Goal: Contribute content: Contribute content

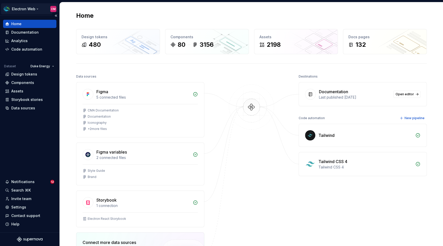
click at [37, 9] on html "Electron Web CM Home Documentation Analytics Code automation Dataset Duke Energ…" at bounding box center [221, 123] width 443 height 246
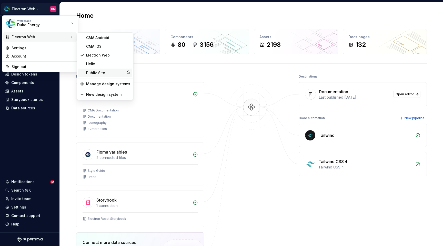
click at [97, 71] on div "Public Site" at bounding box center [105, 72] width 38 height 5
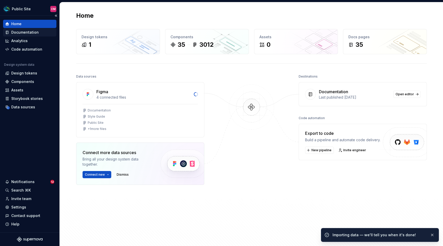
click at [25, 34] on div "Documentation" at bounding box center [24, 32] width 27 height 5
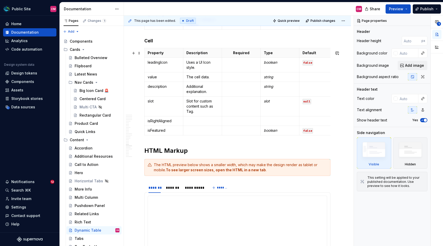
scroll to position [1752, 0]
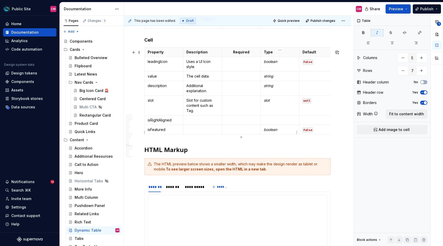
click at [272, 132] on em "boolean" at bounding box center [270, 129] width 13 height 4
copy em "boolean"
click at [263, 122] on td at bounding box center [280, 119] width 39 height 9
click at [308, 131] on code "false" at bounding box center [308, 129] width 11 height 5
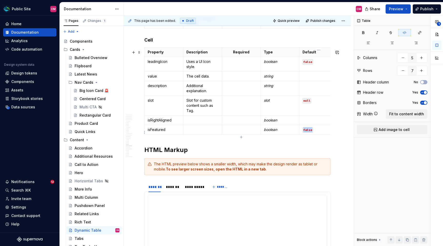
click at [308, 131] on code "false" at bounding box center [308, 129] width 11 height 5
copy code "false"
click at [304, 109] on td "null" at bounding box center [319, 106] width 39 height 20
click at [304, 123] on p at bounding box center [319, 119] width 32 height 5
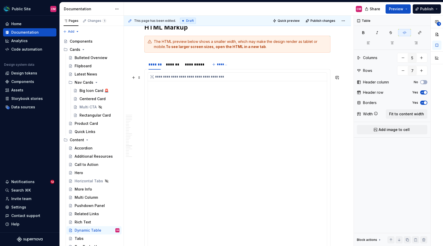
scroll to position [1874, 0]
click at [176, 64] on div "*******" at bounding box center [173, 63] width 14 height 5
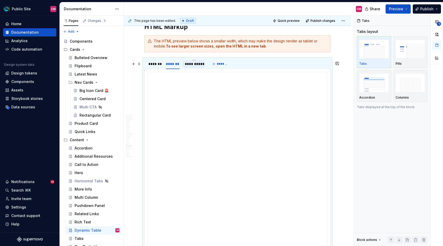
click at [195, 66] on div "**********" at bounding box center [194, 63] width 18 height 5
click at [155, 66] on div "*******" at bounding box center [155, 63] width 12 height 5
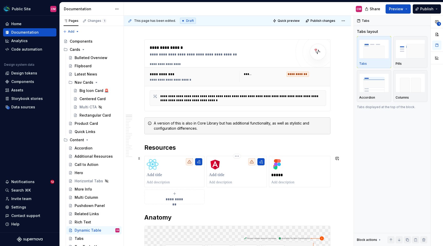
scroll to position [71, 0]
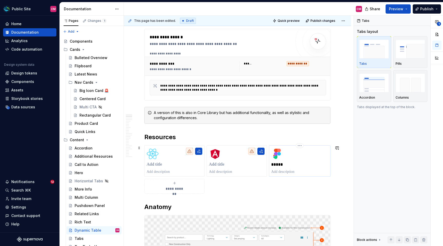
click at [284, 166] on p "*****" at bounding box center [299, 164] width 57 height 5
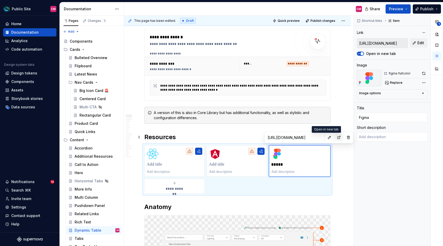
click at [335, 137] on button "button" at bounding box center [338, 137] width 7 height 7
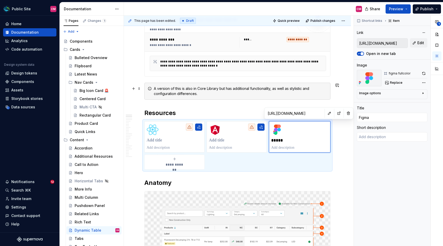
scroll to position [0, 0]
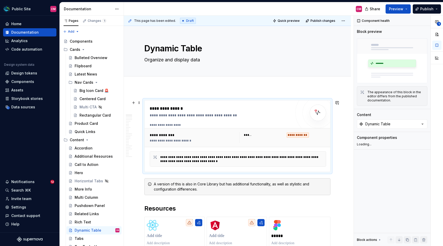
click at [174, 132] on div "**********" at bounding box center [238, 137] width 181 height 14
type textarea "*"
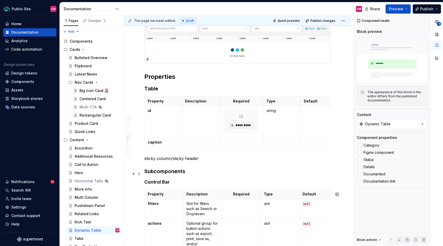
scroll to position [1361, 0]
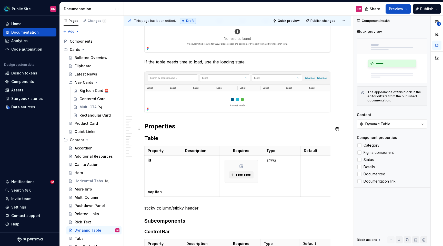
click at [145, 129] on h2 "Properties" at bounding box center [237, 126] width 186 height 8
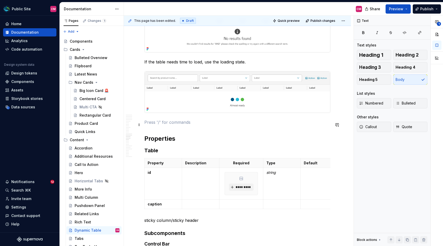
click at [167, 125] on p at bounding box center [237, 122] width 186 height 6
click at [380, 67] on span "Heading 3" at bounding box center [370, 67] width 22 height 5
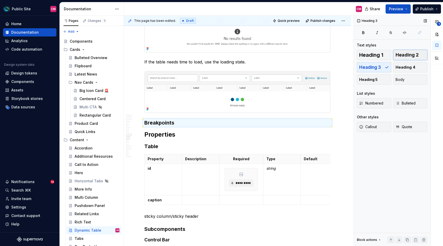
click at [399, 56] on span "Heading 2" at bounding box center [407, 54] width 23 height 5
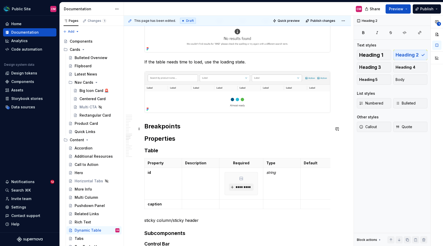
click at [195, 128] on h2 "Breakpoints" at bounding box center [237, 126] width 186 height 8
click at [192, 130] on h2 "Breakpoints" at bounding box center [237, 126] width 186 height 8
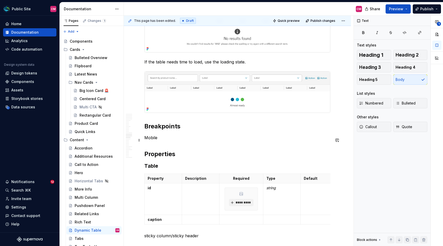
click at [154, 139] on p "Mobile" at bounding box center [237, 137] width 186 height 6
click at [147, 140] on p "at 375" at bounding box center [237, 137] width 186 height 6
click at [167, 139] on p "At 375" at bounding box center [237, 137] width 186 height 6
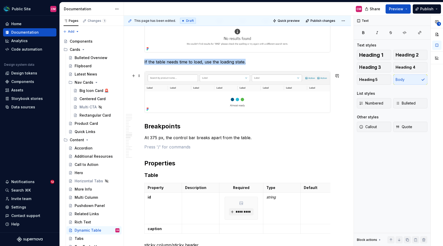
click at [241, 101] on img at bounding box center [238, 92] width 186 height 42
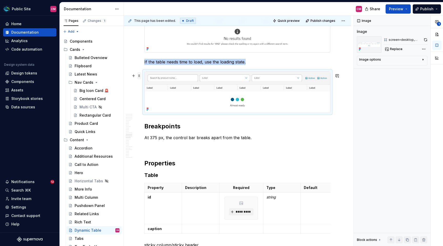
click at [140, 76] on span at bounding box center [139, 75] width 4 height 7
click at [145, 83] on div "Duplicate" at bounding box center [161, 84] width 44 height 8
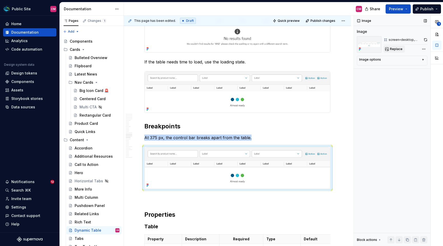
click at [392, 49] on span "Replace" at bounding box center [396, 49] width 13 height 4
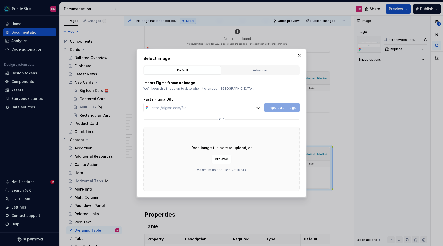
type textarea "*"
type input "[URL][DOMAIN_NAME]"
type textarea "*"
type input "[URL][DOMAIN_NAME]"
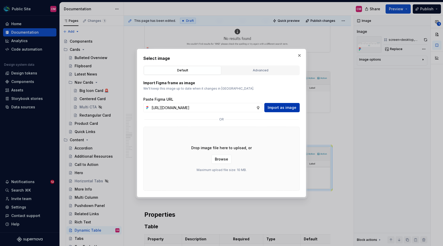
scroll to position [0, 0]
click at [281, 106] on span "Import as image" at bounding box center [282, 107] width 29 height 5
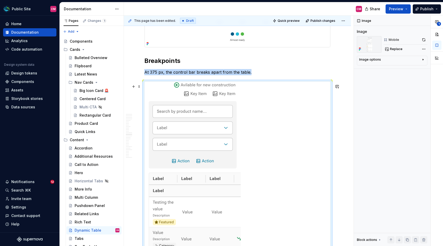
scroll to position [1429, 0]
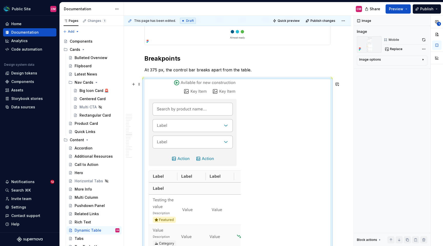
click at [276, 114] on div at bounding box center [238, 185] width 186 height 213
click at [421, 47] on div "**********" at bounding box center [398, 131] width 89 height 230
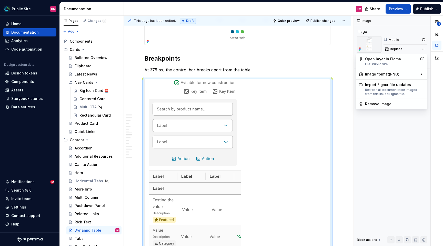
click at [419, 48] on div "**********" at bounding box center [398, 131] width 89 height 230
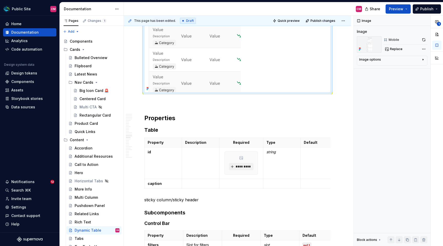
scroll to position [1633, 0]
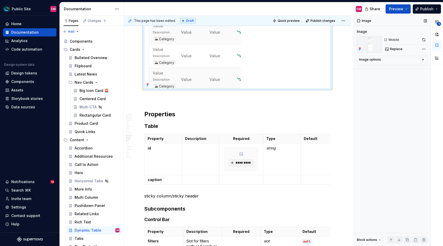
click at [414, 59] on div "Image options" at bounding box center [390, 60] width 62 height 6
click at [411, 66] on icon "button" at bounding box center [410, 67] width 4 height 4
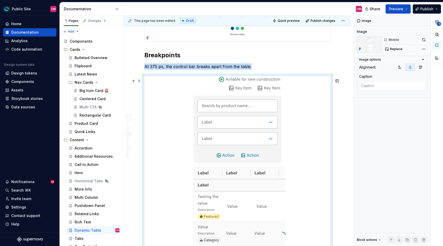
scroll to position [1407, 0]
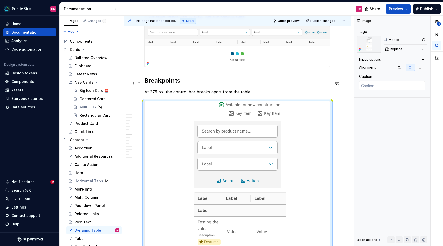
click at [245, 95] on p "At 375 px, the control bar breaks apart from the table." at bounding box center [237, 92] width 186 height 6
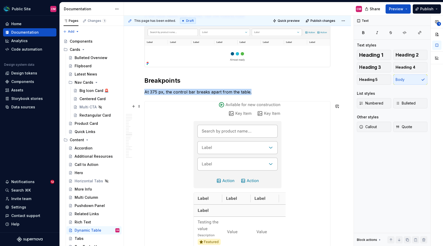
click at [270, 122] on img at bounding box center [238, 207] width 96 height 213
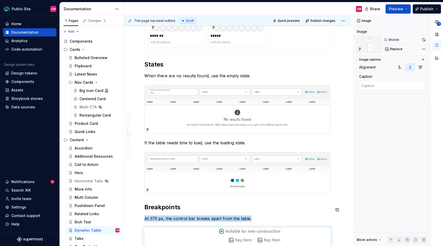
scroll to position [1193, 0]
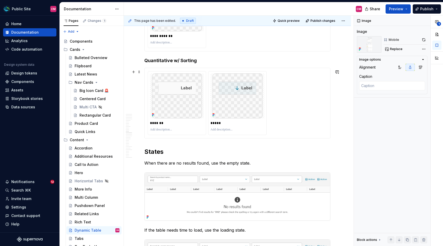
click at [280, 80] on div "******* *****" at bounding box center [238, 103] width 180 height 64
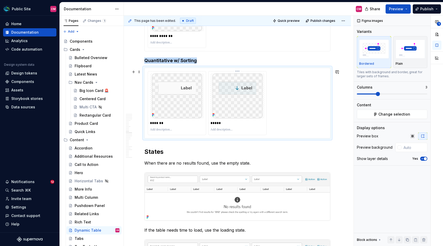
click at [248, 105] on img at bounding box center [238, 95] width 50 height 45
copy h4 "Quantitative w/ Sorting"
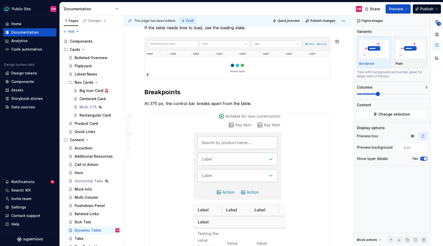
scroll to position [1430, 0]
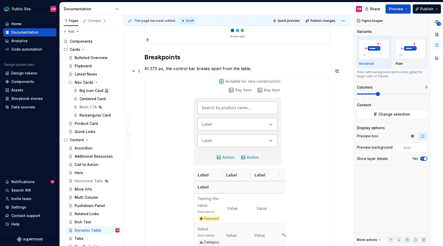
click at [255, 72] on p "At 375 px, the control bar breaks apart from the table." at bounding box center [237, 68] width 186 height 6
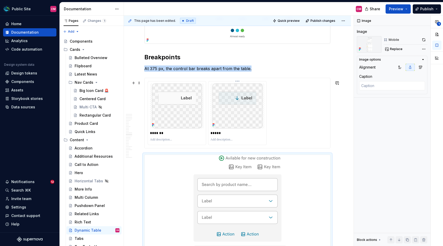
click at [227, 119] on img at bounding box center [238, 105] width 50 height 45
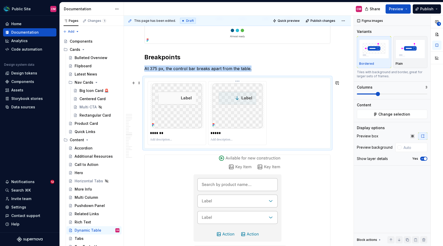
click at [237, 98] on img at bounding box center [238, 105] width 50 height 45
click at [239, 83] on html "Public Site CM Home Documentation Analytics Code automation Design system data …" at bounding box center [221, 123] width 443 height 246
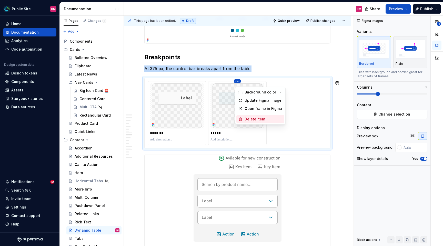
click at [251, 117] on div "Delete item" at bounding box center [264, 118] width 38 height 5
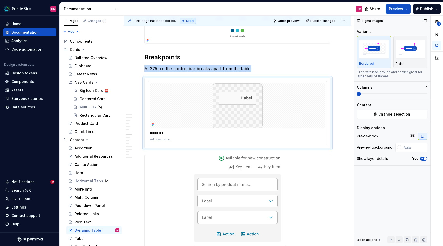
click at [357, 93] on span at bounding box center [359, 94] width 4 height 4
type textarea "*"
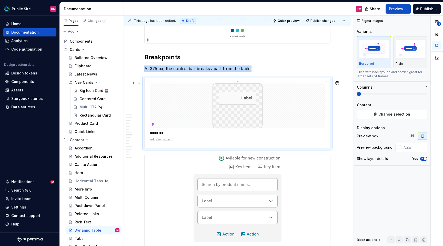
click at [273, 86] on div at bounding box center [237, 105] width 175 height 45
click at [380, 116] on span "Change selection" at bounding box center [395, 114] width 32 height 5
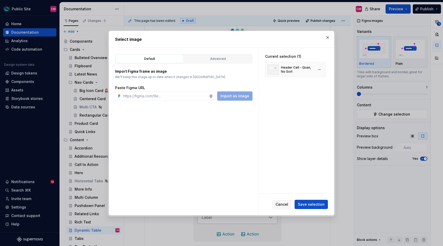
click at [318, 68] on div "Header Cell - Quan, No Sort" at bounding box center [295, 69] width 60 height 15
click at [320, 68] on button "button" at bounding box center [319, 69] width 7 height 7
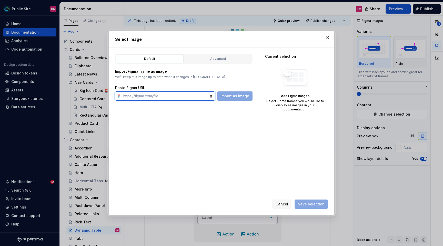
click at [168, 97] on input "text" at bounding box center [165, 95] width 88 height 9
paste input "[URL][DOMAIN_NAME]"
type input "[URL][DOMAIN_NAME]"
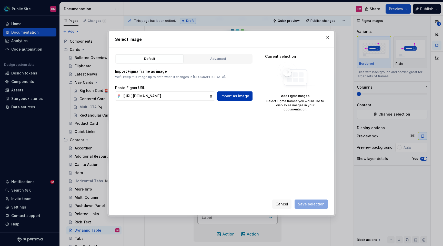
click at [226, 96] on span "Import as image" at bounding box center [235, 95] width 29 height 5
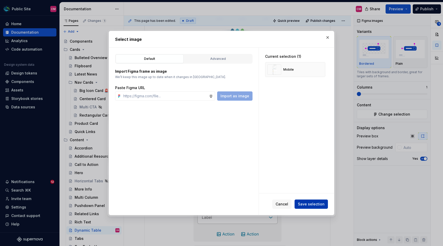
click at [303, 205] on span "Save selection" at bounding box center [311, 203] width 27 height 5
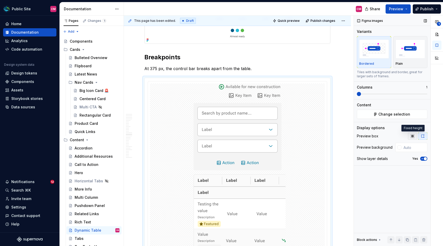
click at [416, 135] on button "button" at bounding box center [412, 135] width 9 height 7
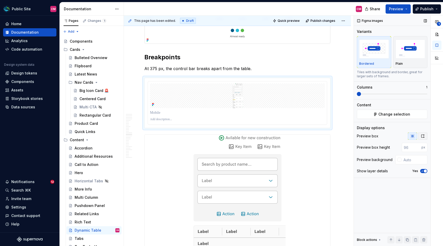
click at [425, 133] on button "button" at bounding box center [422, 135] width 9 height 7
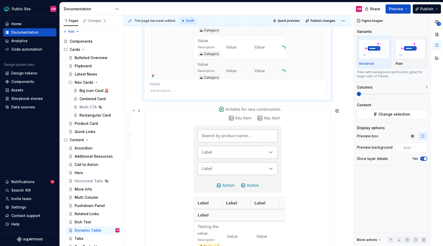
scroll to position [1668, 0]
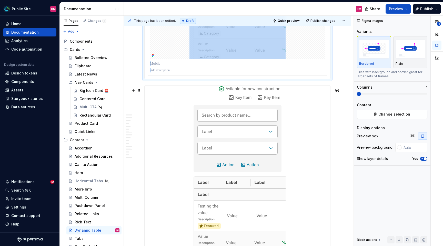
click at [249, 119] on img at bounding box center [238, 191] width 96 height 213
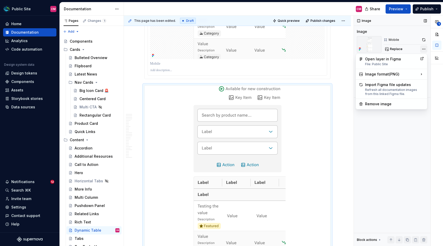
click at [424, 48] on div "**********" at bounding box center [398, 131] width 89 height 230
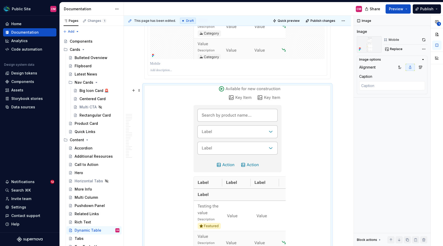
click at [300, 131] on html "Public Site CM Home Documentation Analytics Code automation Design system data …" at bounding box center [221, 123] width 443 height 246
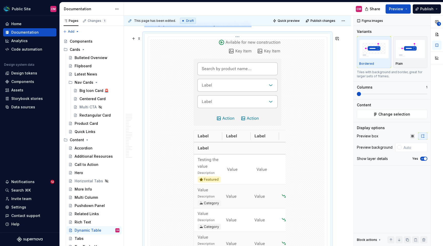
scroll to position [1450, 0]
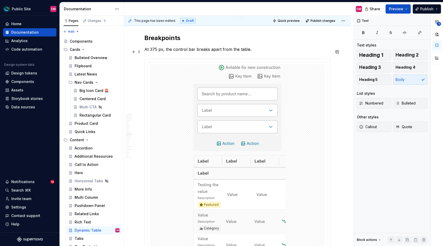
click at [261, 52] on p "At 375 px, the control bar breaks apart from the table." at bounding box center [237, 49] width 186 height 6
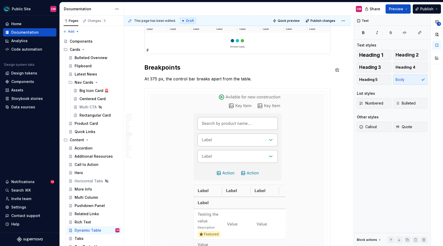
scroll to position [1400, 0]
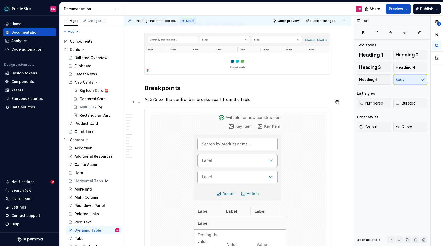
click at [143, 101] on div "**********" at bounding box center [237, 78] width 227 height 2781
click at [257, 101] on p "At 375 px, the control bar breaks apart from the table." at bounding box center [237, 99] width 186 height 6
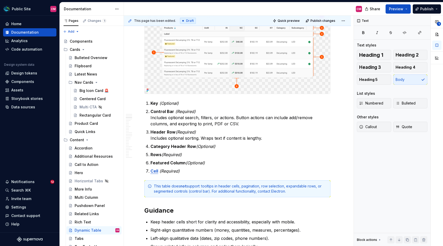
scroll to position [273, 0]
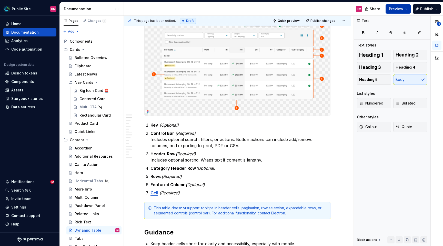
click at [397, 8] on span "Preview" at bounding box center [396, 8] width 14 height 5
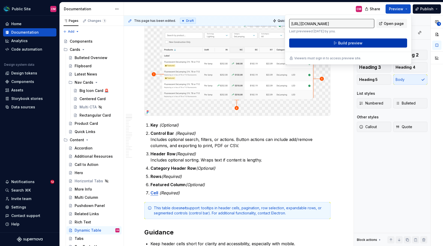
click at [365, 43] on button "Build preview" at bounding box center [348, 42] width 118 height 9
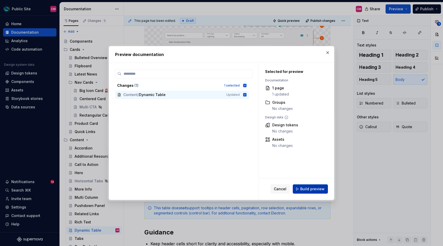
click at [310, 187] on span "Build preview" at bounding box center [312, 188] width 24 height 5
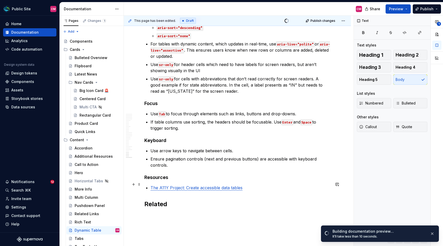
scroll to position [2587, 0]
click at [167, 174] on h4 "Resources" at bounding box center [237, 177] width 186 height 6
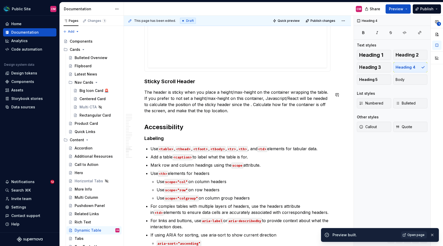
scroll to position [2354, 0]
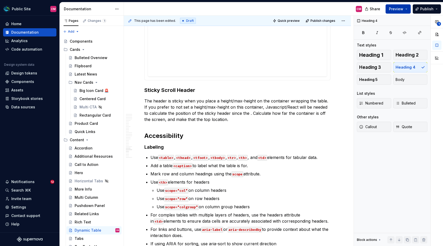
click at [407, 11] on button "Preview" at bounding box center [398, 8] width 25 height 9
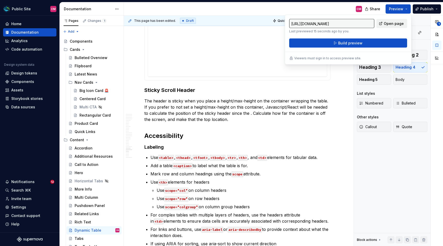
click at [399, 24] on span "Open page" at bounding box center [394, 23] width 20 height 5
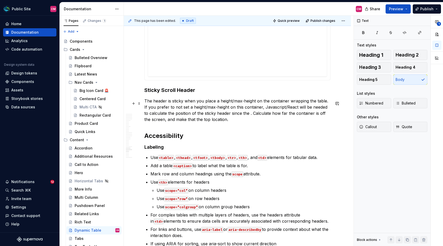
click at [298, 116] on p "The header is sticky when you place a height/max-height on the container wrappi…" at bounding box center [237, 110] width 186 height 25
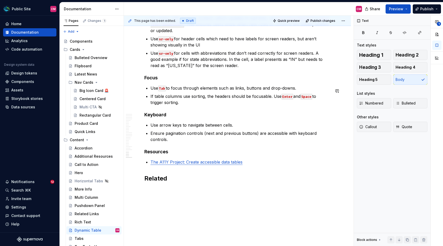
scroll to position [2625, 0]
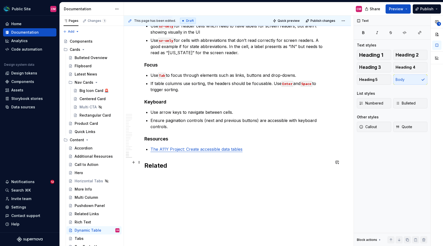
click at [160, 164] on h2 "Related" at bounding box center [237, 165] width 186 height 8
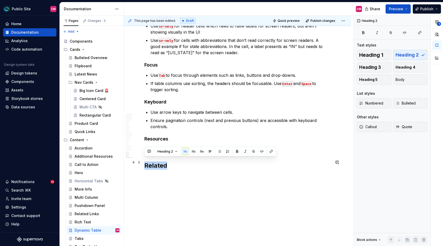
click at [160, 164] on h2 "Related" at bounding box center [237, 165] width 186 height 8
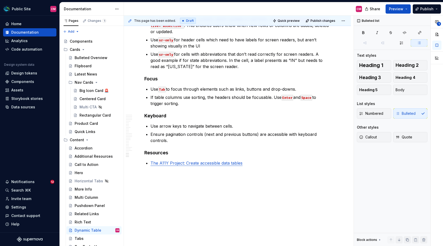
scroll to position [2607, 0]
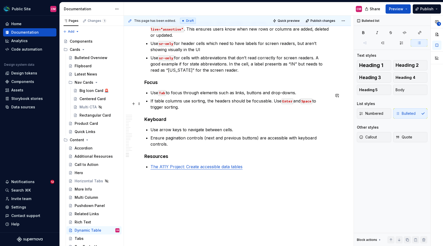
click at [225, 100] on p "If table columns use sorting, the headers should be focusable. Use Enter and Sp…" at bounding box center [241, 104] width 180 height 12
click at [147, 84] on h4 "Focus" at bounding box center [237, 82] width 186 height 6
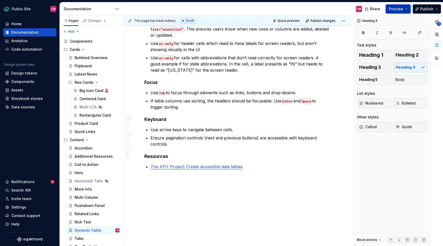
click at [400, 12] on button "Preview" at bounding box center [398, 8] width 25 height 9
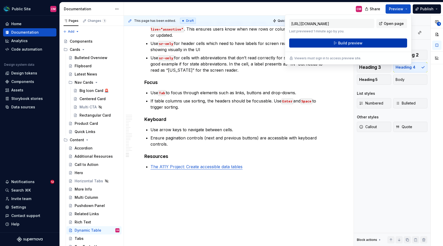
click at [369, 43] on button "Build preview" at bounding box center [348, 42] width 118 height 9
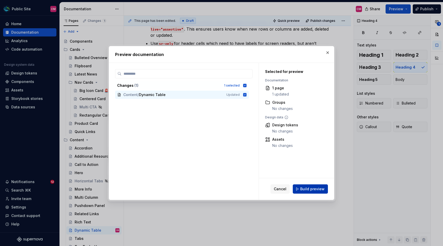
click at [308, 188] on span "Build preview" at bounding box center [312, 188] width 24 height 5
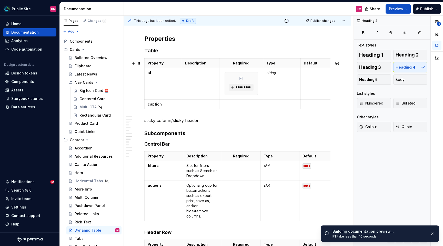
scroll to position [1724, 0]
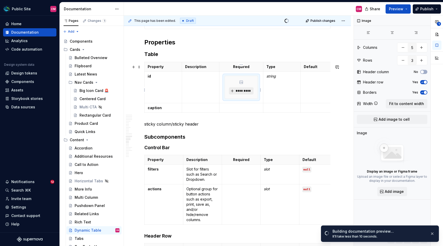
click at [242, 93] on span "*********" at bounding box center [243, 91] width 16 height 4
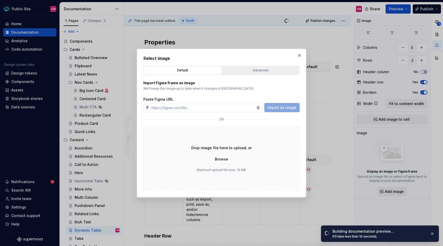
click at [261, 68] on div "Advanced" at bounding box center [261, 70] width 74 height 5
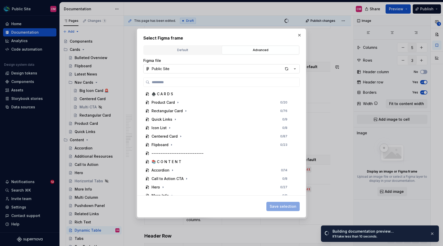
click at [246, 65] on button "Public Site" at bounding box center [221, 68] width 156 height 9
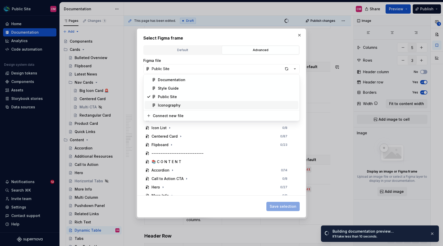
click at [216, 104] on div "Iconography" at bounding box center [227, 105] width 139 height 5
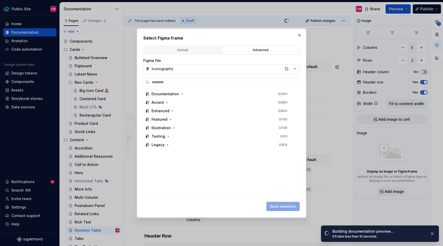
click at [222, 69] on button "Iconography" at bounding box center [221, 68] width 156 height 9
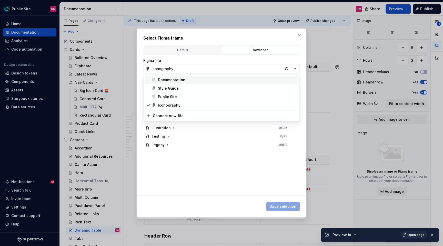
type textarea "*"
click at [211, 85] on span "Style Guide" at bounding box center [222, 88] width 154 height 8
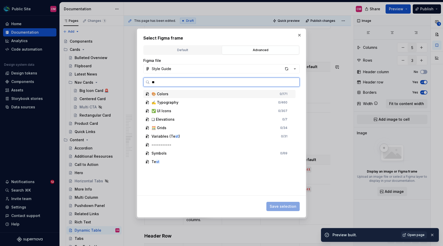
type input "***"
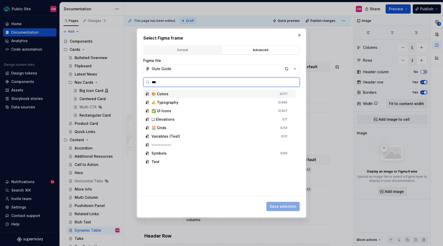
type textarea "*"
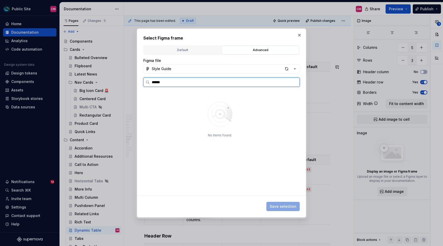
type input "******"
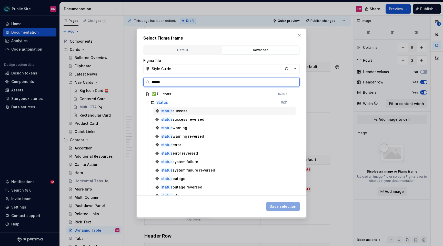
click at [186, 110] on div "status success" at bounding box center [174, 110] width 26 height 5
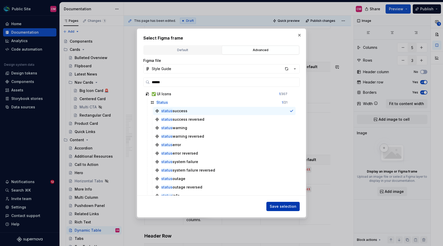
click at [281, 205] on span "Save selection" at bounding box center [283, 206] width 27 height 5
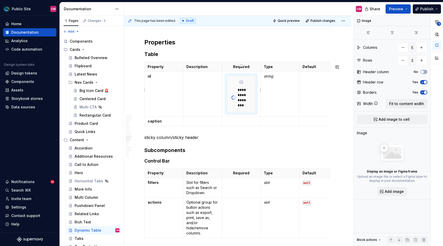
type textarea "*"
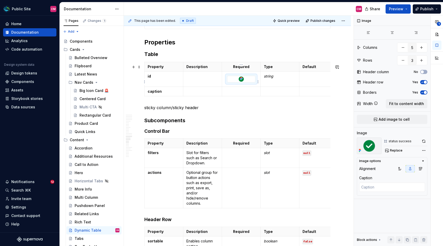
click at [252, 81] on div at bounding box center [242, 79] width 28 height 6
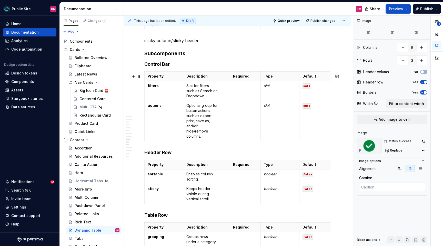
scroll to position [1794, 0]
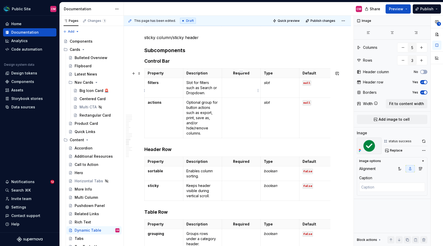
click at [237, 91] on td at bounding box center [241, 88] width 39 height 20
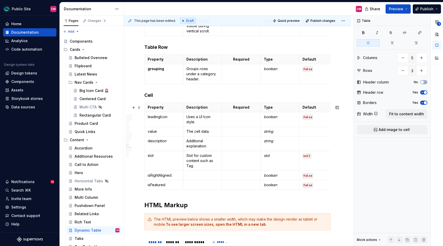
scroll to position [2010, 0]
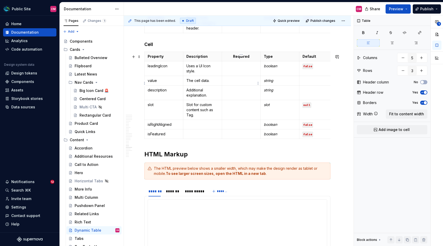
type input "7"
click at [232, 83] on p at bounding box center [241, 80] width 32 height 5
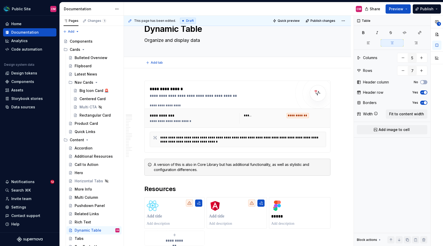
scroll to position [0, 0]
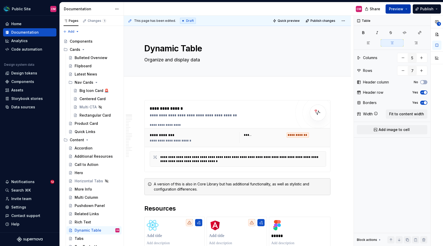
click at [408, 9] on button "Preview" at bounding box center [398, 8] width 25 height 9
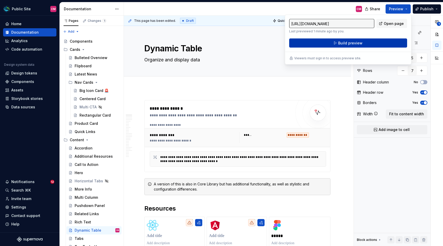
click at [382, 39] on button "Build preview" at bounding box center [348, 42] width 118 height 9
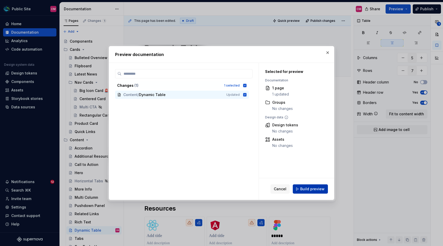
click at [306, 192] on button "Build preview" at bounding box center [310, 188] width 35 height 9
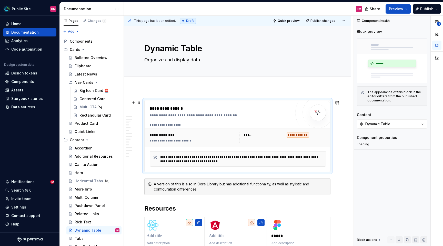
click at [245, 120] on div "**********" at bounding box center [221, 135] width 142 height 61
type textarea "*"
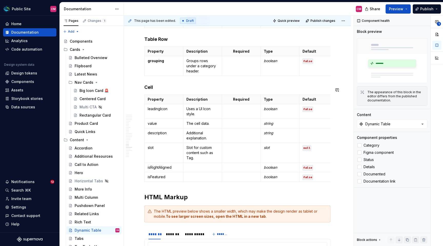
scroll to position [1971, 0]
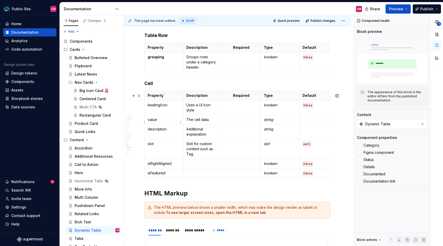
click at [153, 122] on p "value" at bounding box center [164, 119] width 32 height 5
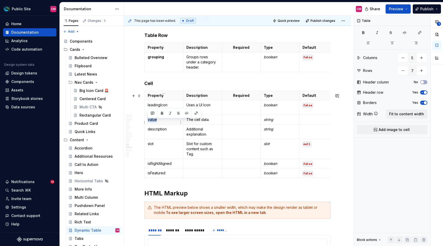
click at [153, 122] on p "value" at bounding box center [164, 119] width 32 height 5
click at [152, 146] on p "slot" at bounding box center [164, 143] width 32 height 5
click at [242, 122] on p at bounding box center [241, 119] width 32 height 5
click at [164, 175] on p "isFeatured" at bounding box center [164, 172] width 32 height 5
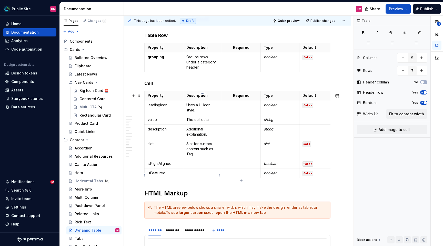
click at [201, 175] on p at bounding box center [202, 172] width 32 height 5
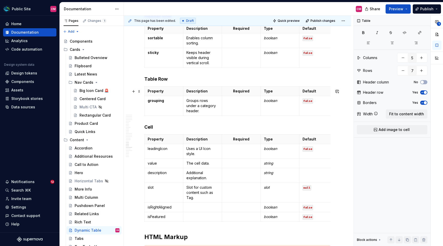
scroll to position [1931, 0]
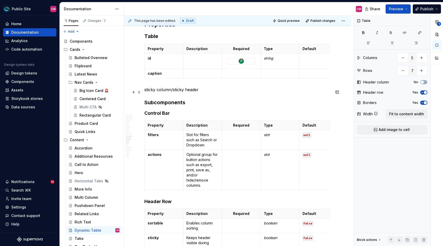
scroll to position [1739, 0]
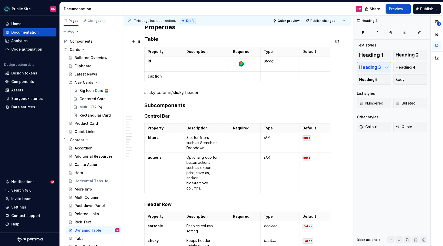
click at [144, 41] on h3 "Table" at bounding box center [237, 38] width 186 height 7
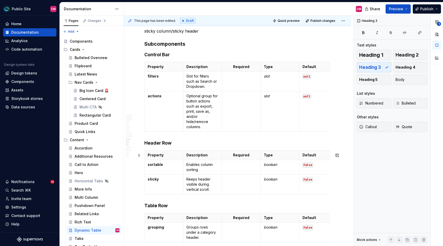
scroll to position [1812, 0]
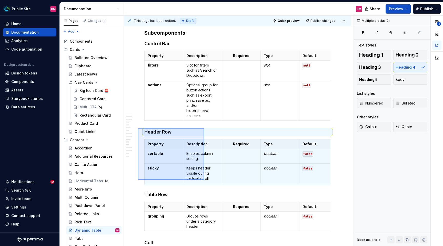
drag, startPoint x: 138, startPoint y: 128, endPoint x: 204, endPoint y: 180, distance: 83.7
click at [204, 180] on div "**********" at bounding box center [239, 131] width 230 height 230
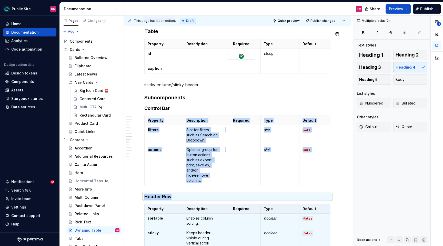
scroll to position [1745, 0]
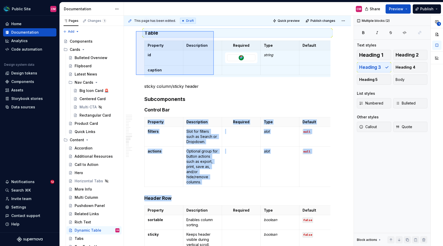
drag, startPoint x: 136, startPoint y: 29, endPoint x: 214, endPoint y: 75, distance: 90.2
click at [214, 75] on div "**********" at bounding box center [239, 131] width 230 height 230
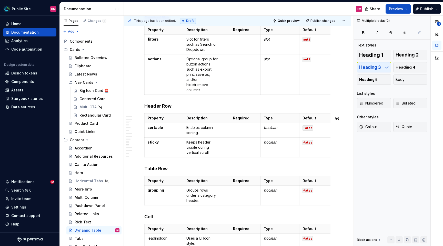
scroll to position [1842, 0]
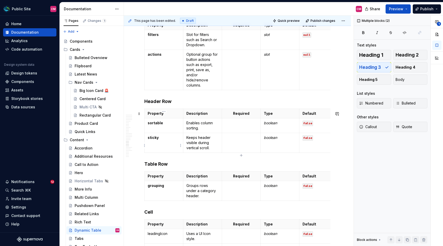
click at [170, 146] on td "sticky" at bounding box center [164, 143] width 39 height 20
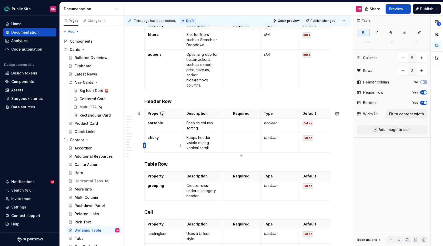
click at [143, 145] on html "Public Site CM Home Documentation Analytics Code automation Design system data …" at bounding box center [221, 123] width 443 height 246
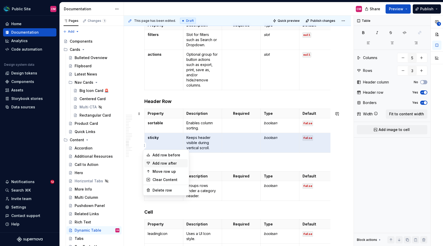
click at [166, 163] on div "Add row after" at bounding box center [169, 163] width 33 height 5
type input "4"
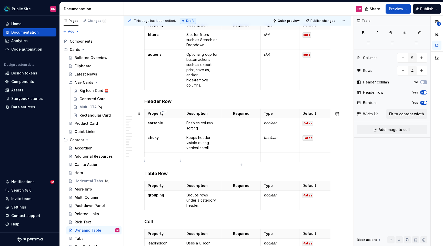
click at [163, 160] on p at bounding box center [164, 157] width 32 height 5
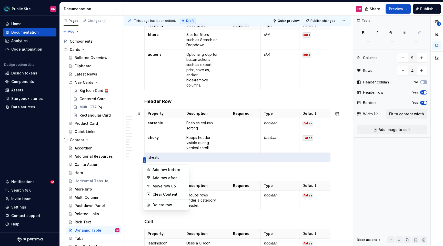
click at [144, 159] on html "Public Site CM Home Documentation Analytics Code automation Design system data …" at bounding box center [221, 123] width 443 height 246
click at [163, 202] on div "Delete row" at bounding box center [169, 204] width 33 height 5
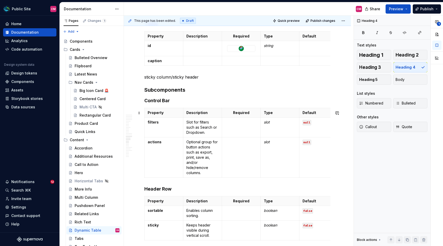
scroll to position [1754, 0]
click at [144, 64] on html "Public Site CM Home Documentation Analytics Code automation Design system data …" at bounding box center [221, 123] width 443 height 246
click at [232, 85] on html "Public Site CM Home Documentation Analytics Code automation Design system data …" at bounding box center [221, 123] width 443 height 246
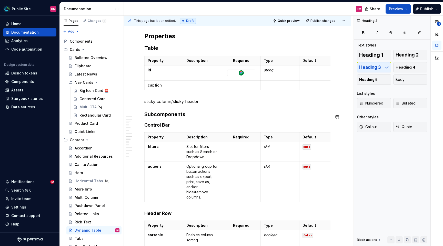
scroll to position [1728, 0]
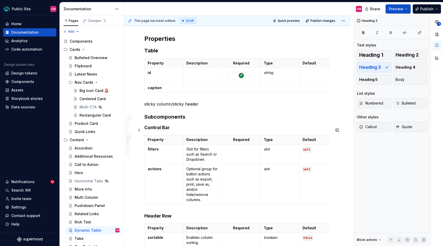
click at [174, 131] on h4 "Control Bar" at bounding box center [237, 127] width 186 height 6
click at [175, 131] on h4 "Control Bar" at bounding box center [237, 127] width 186 height 6
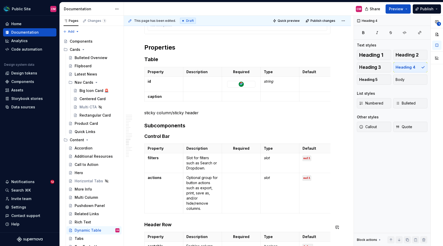
scroll to position [1717, 0]
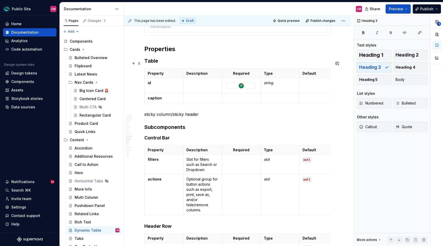
click at [169, 62] on h3 "Table" at bounding box center [237, 60] width 186 height 7
click at [191, 52] on h2 "Properties" at bounding box center [237, 49] width 186 height 8
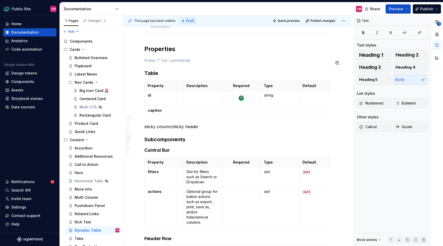
type textarea "*"
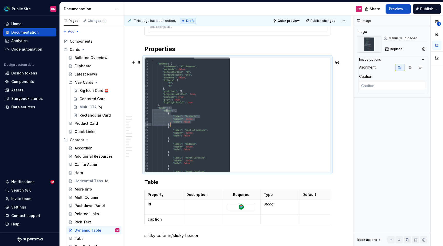
click at [195, 77] on img at bounding box center [187, 114] width 85 height 114
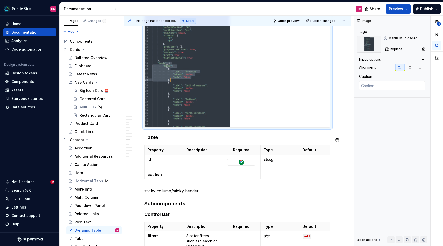
scroll to position [1737, 0]
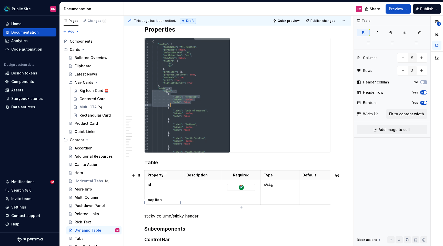
click at [166, 201] on p "caption" at bounding box center [164, 199] width 32 height 5
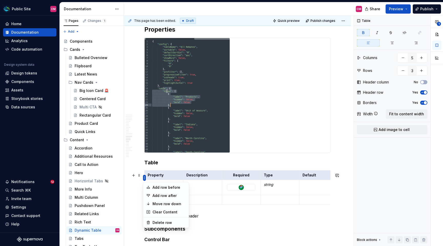
click at [143, 176] on html "Public Site CM Home Documentation Analytics Code automation Design system data …" at bounding box center [221, 123] width 443 height 246
click at [155, 173] on html "Public Site CM Home Documentation Analytics Code automation Design system data …" at bounding box center [221, 123] width 443 height 246
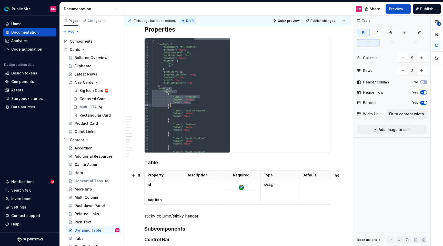
click at [138, 175] on span at bounding box center [139, 175] width 4 height 7
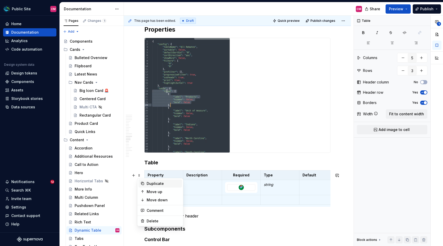
click at [147, 184] on div "Duplicate" at bounding box center [163, 183] width 33 height 5
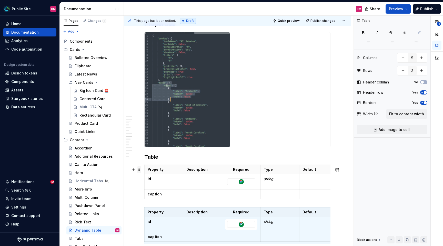
click at [141, 171] on span at bounding box center [139, 169] width 4 height 7
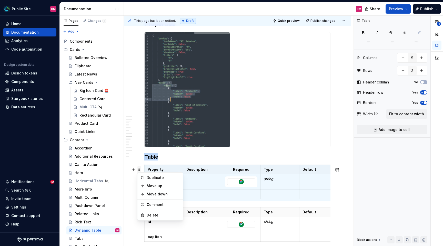
click at [141, 170] on span at bounding box center [139, 169] width 4 height 7
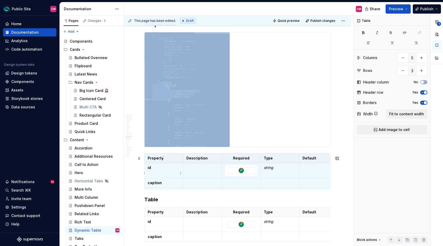
click at [166, 176] on td "id" at bounding box center [164, 170] width 39 height 15
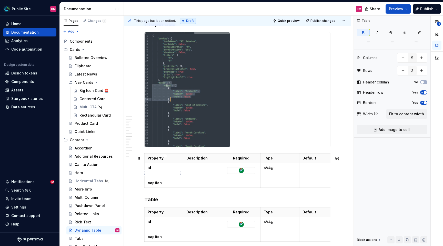
click at [162, 170] on p "id" at bounding box center [164, 167] width 32 height 5
click at [156, 184] on strong "caption" at bounding box center [155, 182] width 14 height 4
click at [145, 185] on html "Public Site CM Home Documentation Analytics Code automation Design system data …" at bounding box center [221, 123] width 443 height 246
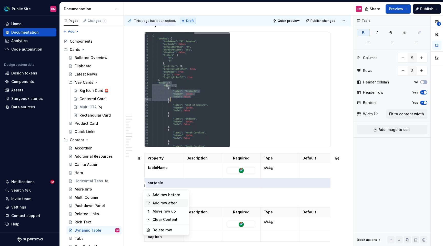
click at [165, 202] on div "Add row after" at bounding box center [169, 202] width 33 height 5
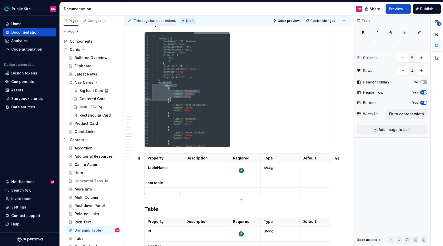
click at [166, 192] on p at bounding box center [164, 192] width 32 height 5
click at [144, 194] on html "Public Site CM Home Documentation Analytics Code automation Design system data …" at bounding box center [221, 123] width 443 height 246
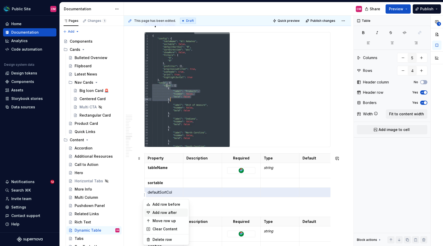
click at [158, 214] on div "Add row after" at bounding box center [169, 212] width 33 height 5
type input "5"
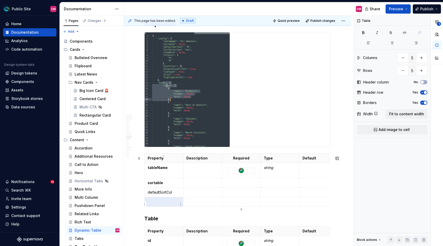
click at [161, 204] on p at bounding box center [164, 201] width 32 height 5
click at [145, 204] on html "Public Site CM Home Documentation Analytics Code automation Design system data …" at bounding box center [221, 123] width 443 height 246
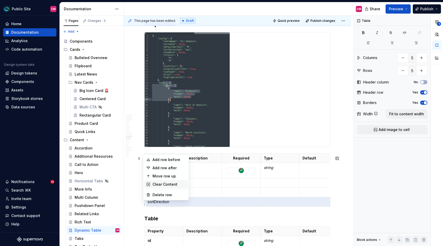
type textarea "*"
click at [166, 168] on div "Add row after" at bounding box center [169, 167] width 33 height 5
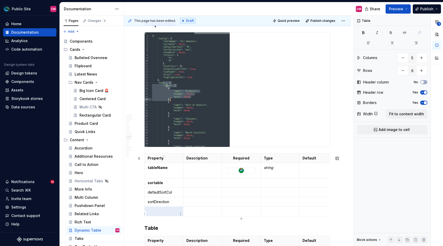
click at [163, 213] on p at bounding box center [164, 211] width 32 height 5
click at [143, 214] on html "Public Site CM Home Documentation Analytics Code automation Design system data …" at bounding box center [221, 123] width 443 height 246
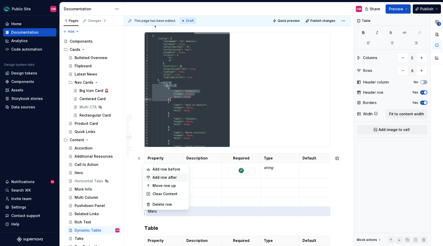
click at [170, 181] on div "Add row after" at bounding box center [166, 177] width 44 height 8
type input "7"
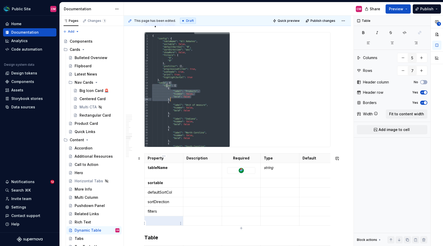
click at [161, 223] on p at bounding box center [164, 220] width 32 height 5
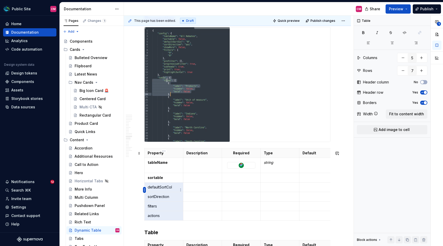
drag, startPoint x: 164, startPoint y: 217, endPoint x: 145, endPoint y: 187, distance: 35.6
click at [145, 187] on body "Public Site CM Home Documentation Analytics Code automation Design system data …" at bounding box center [221, 123] width 443 height 246
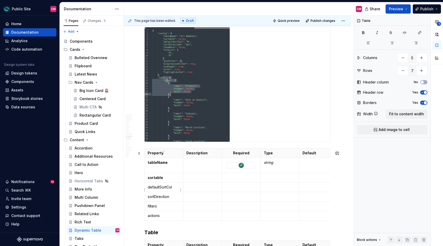
click at [150, 190] on p "defaultSortCol" at bounding box center [164, 186] width 32 height 5
click at [152, 194] on td "sortDirection" at bounding box center [164, 196] width 39 height 9
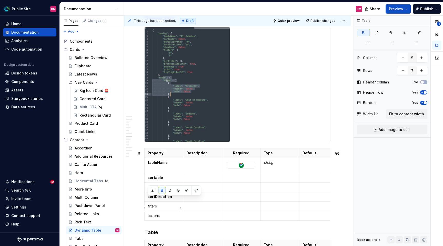
click at [154, 207] on p "filters" at bounding box center [164, 205] width 32 height 5
click at [156, 218] on p "actions" at bounding box center [164, 215] width 32 height 5
click at [165, 218] on p "actions" at bounding box center [164, 215] width 32 height 5
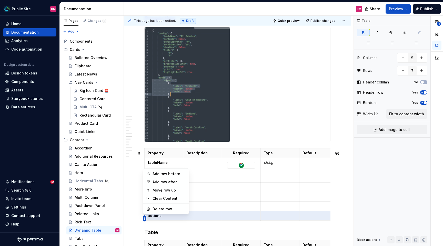
click at [145, 219] on html "Public Site CM Home Documentation Analytics Code automation Design system data …" at bounding box center [221, 123] width 443 height 246
click at [165, 182] on div "Add row after" at bounding box center [169, 181] width 33 height 5
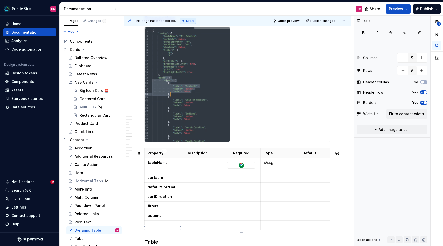
click at [157, 225] on p at bounding box center [164, 224] width 32 height 5
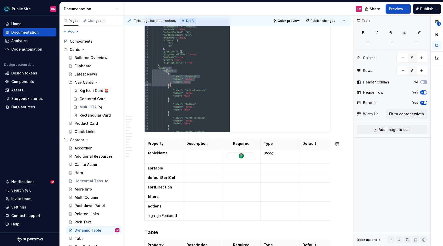
scroll to position [1762, 0]
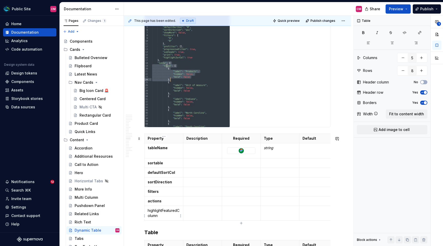
click at [153, 217] on p "highlightFeaturedColumn" at bounding box center [164, 213] width 32 height 10
click at [155, 215] on p "highlightFeaturedColumn" at bounding box center [164, 213] width 32 height 10
click at [144, 215] on html "Public Site CM Home Documentation Analytics Code automation Design system data …" at bounding box center [221, 123] width 443 height 246
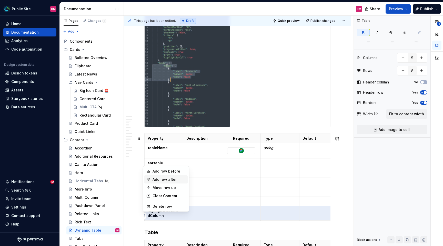
click at [164, 180] on div "Add row after" at bounding box center [169, 179] width 33 height 5
type input "9"
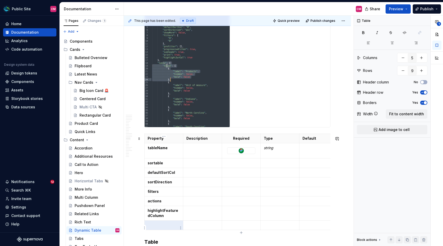
click at [158, 228] on p at bounding box center [164, 224] width 32 height 5
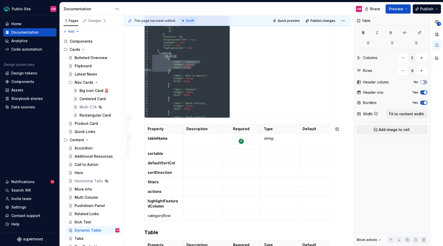
click at [157, 232] on h3 "Table" at bounding box center [237, 232] width 186 height 7
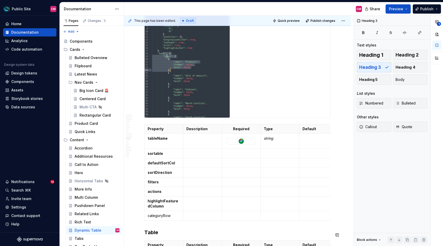
click at [158, 222] on div "Property Description Required Type Default tableName string sortable defaultSor…" at bounding box center [237, 173] width 186 height 98
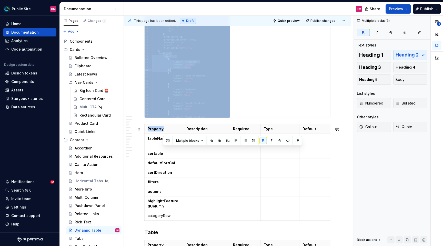
click at [158, 222] on div "Property Description Required Type Default tableName string sortable defaultSor…" at bounding box center [237, 173] width 186 height 98
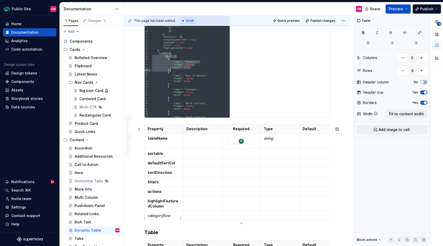
click at [161, 218] on p "categoryRow" at bounding box center [164, 215] width 32 height 5
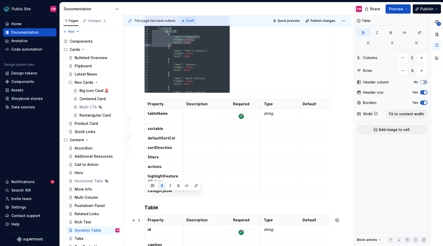
scroll to position [1797, 0]
click at [175, 193] on p "categoryRow" at bounding box center [164, 189] width 32 height 5
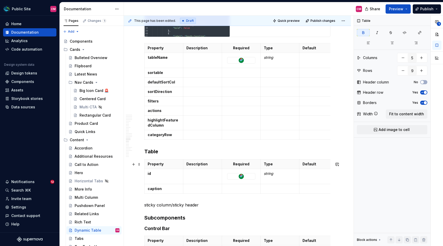
scroll to position [1854, 0]
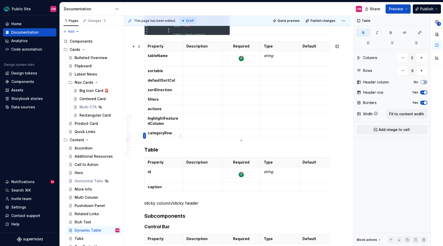
click at [145, 136] on html "Public Site CM Home Documentation Analytics Code automation Design system data …" at bounding box center [221, 123] width 443 height 246
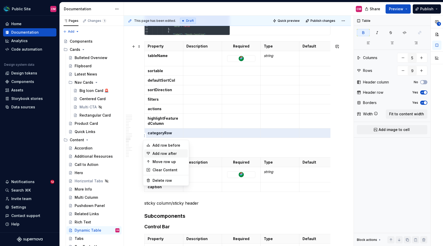
click at [155, 152] on div "Add row after" at bounding box center [169, 153] width 33 height 5
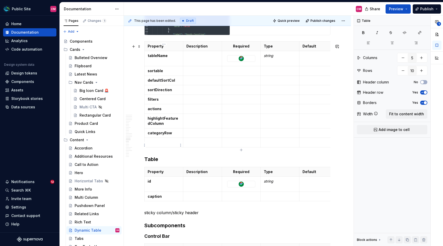
click at [160, 144] on p at bounding box center [164, 142] width 32 height 5
click at [156, 144] on p "caption" at bounding box center [164, 142] width 32 height 5
click at [153, 73] on strong "sortable" at bounding box center [155, 70] width 15 height 4
click at [144, 72] on html "Public Site CM Home Documentation Analytics Code automation Design system data …" at bounding box center [221, 123] width 443 height 246
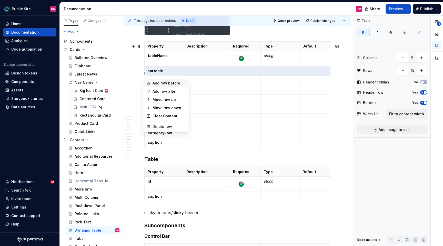
click at [159, 85] on div "Add row before" at bounding box center [169, 83] width 33 height 5
type input "11"
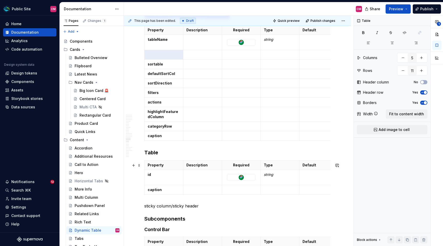
scroll to position [1868, 0]
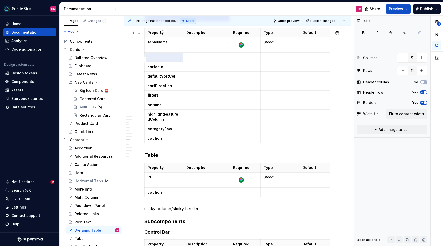
click at [164, 58] on p at bounding box center [164, 57] width 32 height 5
click at [155, 60] on p "sticky" at bounding box center [164, 57] width 32 height 5
click at [199, 131] on p at bounding box center [202, 128] width 32 height 5
click at [166, 140] on p "caption" at bounding box center [164, 138] width 32 height 5
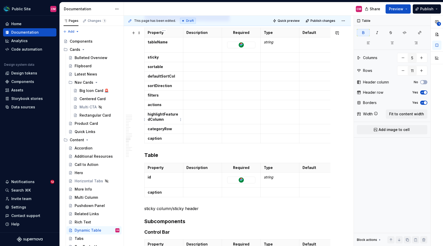
click at [160, 118] on strong "highlightFeaturedColumn" at bounding box center [163, 116] width 31 height 9
click at [164, 141] on p "caption" at bounding box center [164, 138] width 32 height 5
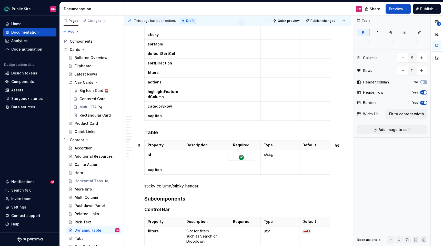
scroll to position [1888, 0]
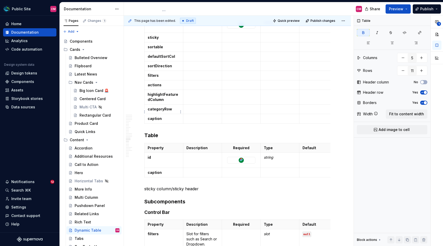
click at [174, 112] on p "categoryRow" at bounding box center [164, 108] width 32 height 5
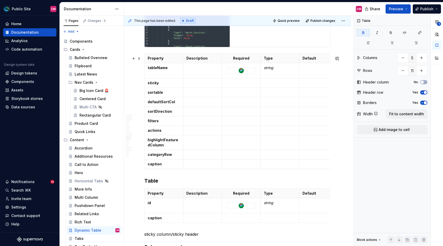
scroll to position [1841, 0]
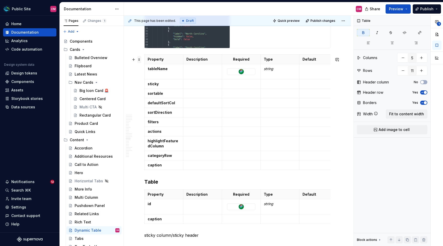
click at [140, 59] on span at bounding box center [139, 59] width 4 height 7
click at [166, 58] on th "Property" at bounding box center [164, 59] width 39 height 9
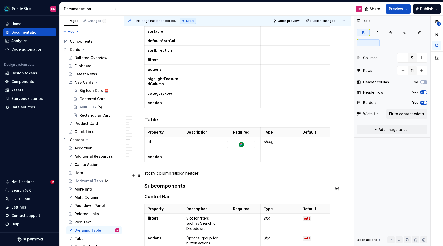
scroll to position [1903, 0]
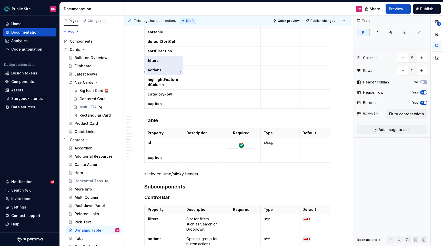
drag, startPoint x: 149, startPoint y: 62, endPoint x: 161, endPoint y: 72, distance: 15.1
click at [161, 72] on tbody "Property Description Required Type Default tableName string sticky sortable def…" at bounding box center [242, 50] width 194 height 115
click at [161, 72] on p "actions" at bounding box center [164, 69] width 32 height 5
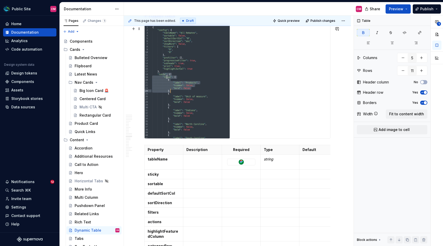
scroll to position [1760, 0]
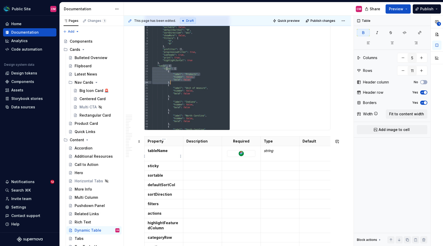
click at [160, 153] on strong "tableName" at bounding box center [158, 150] width 20 height 4
click at [157, 168] on p "sticky" at bounding box center [164, 165] width 32 height 5
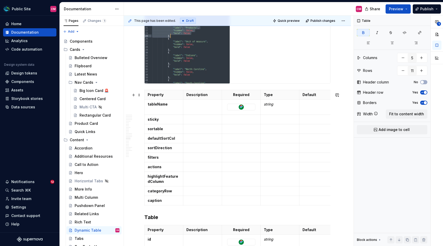
scroll to position [1806, 0]
drag, startPoint x: 149, startPoint y: 149, endPoint x: 171, endPoint y: 150, distance: 21.3
click at [171, 150] on p "sortDirection" at bounding box center [164, 147] width 32 height 5
drag, startPoint x: 149, startPoint y: 132, endPoint x: 154, endPoint y: 147, distance: 16.4
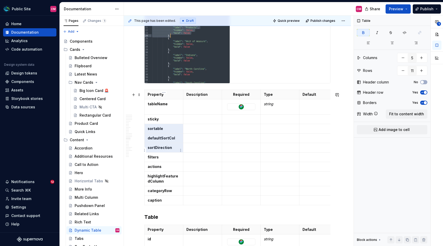
click at [154, 147] on tbody "Property Description Required Type Default tableName string sticky sortable def…" at bounding box center [242, 147] width 194 height 115
drag, startPoint x: 155, startPoint y: 149, endPoint x: 154, endPoint y: 132, distance: 16.4
click at [154, 132] on tbody "Property Description Required Type Default tableName string sticky sortable def…" at bounding box center [242, 147] width 194 height 115
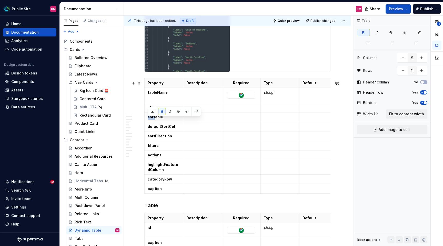
scroll to position [1818, 0]
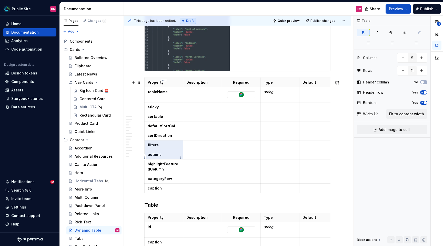
drag, startPoint x: 151, startPoint y: 147, endPoint x: 154, endPoint y: 157, distance: 10.5
click at [154, 157] on tbody "Property Description Required Type Default tableName string sticky sortable def…" at bounding box center [242, 135] width 194 height 115
click at [154, 156] on strong "actions" at bounding box center [155, 154] width 14 height 4
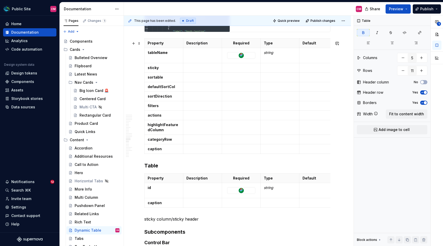
scroll to position [1858, 0]
click at [169, 131] on p "highlightFeaturedColumn" at bounding box center [164, 127] width 32 height 10
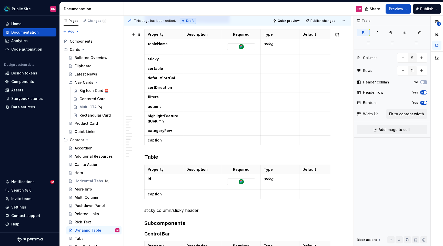
scroll to position [1867, 0]
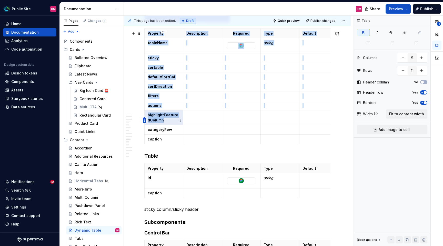
drag, startPoint x: 164, startPoint y: 123, endPoint x: 144, endPoint y: 118, distance: 20.2
click at [144, 118] on body "Public Site CM Home Documentation Analytics Code automation Design system data …" at bounding box center [221, 123] width 443 height 246
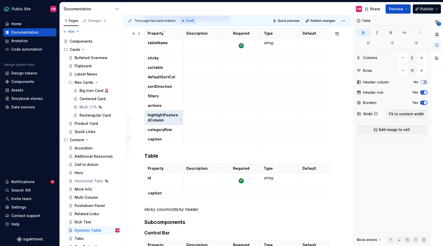
click at [156, 118] on strong "highlightFeaturedColumn" at bounding box center [163, 117] width 31 height 9
click at [166, 119] on strong "highlightFeaturedColumn" at bounding box center [163, 117] width 31 height 9
drag, startPoint x: 163, startPoint y: 118, endPoint x: 178, endPoint y: 116, distance: 15.1
click at [178, 116] on strong "highlightFeaturedColumn" at bounding box center [163, 117] width 31 height 9
click at [168, 118] on strong "highlightFeaturedColumn" at bounding box center [163, 117] width 31 height 9
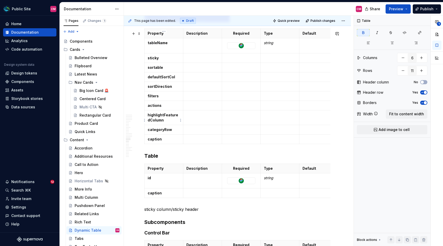
click at [164, 117] on strong "highlightFeaturedColumn" at bounding box center [163, 117] width 31 height 9
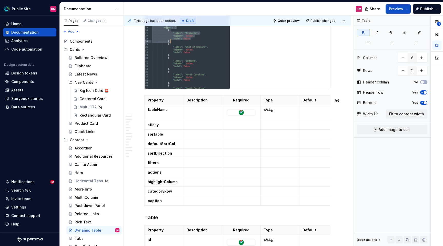
scroll to position [1801, 0]
click at [175, 183] on strong "highlightColumn" at bounding box center [163, 181] width 30 height 4
drag, startPoint x: 176, startPoint y: 184, endPoint x: 163, endPoint y: 185, distance: 13.1
click at [163, 184] on p "highlightColumn" at bounding box center [164, 181] width 32 height 5
click at [163, 183] on strong "highlightColumn" at bounding box center [163, 181] width 30 height 4
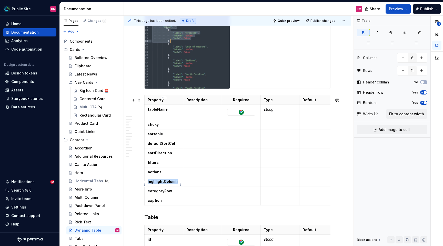
click at [163, 183] on strong "highlightColumn" at bounding box center [163, 181] width 30 height 4
click at [161, 184] on p "highlightColumn" at bounding box center [164, 181] width 32 height 5
click at [176, 183] on strong "highlightColumn" at bounding box center [163, 181] width 30 height 4
click at [187, 184] on p at bounding box center [202, 181] width 32 height 5
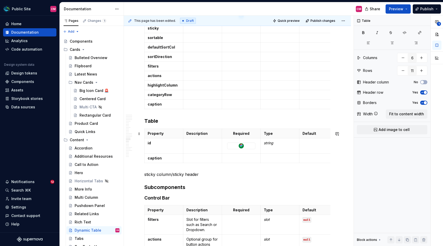
scroll to position [1901, 0]
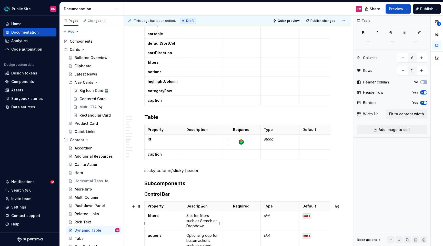
type input "5"
type input "3"
click at [190, 221] on p "Slot for filters such as Search or Dropdown." at bounding box center [202, 220] width 32 height 15
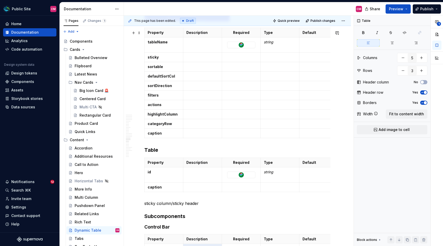
scroll to position [1866, 0]
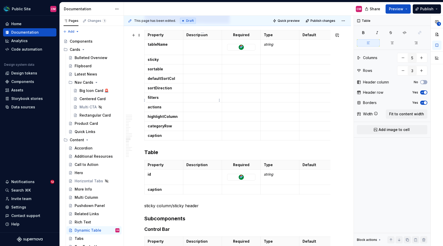
type input "6"
type input "11"
click at [190, 100] on p at bounding box center [202, 97] width 32 height 5
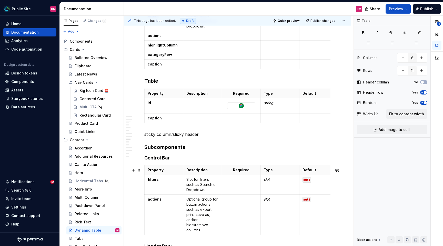
scroll to position [1948, 0]
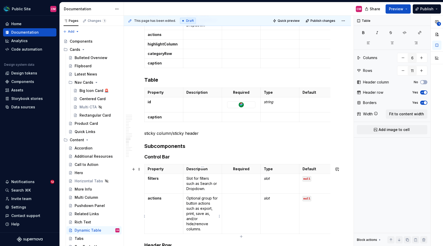
type input "5"
type input "3"
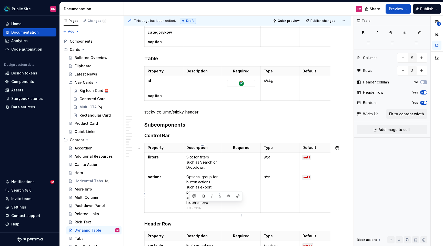
drag, startPoint x: 205, startPoint y: 231, endPoint x: 189, endPoint y: 205, distance: 31.1
click at [189, 204] on p "Optional group for button actions such as export, print, save as, and/or hide/r…" at bounding box center [202, 192] width 32 height 36
drag, startPoint x: 187, startPoint y: 181, endPoint x: 205, endPoint y: 210, distance: 34.0
click at [205, 210] on p "Optional group for button actions such as export, print, save as, and/or hide/r…" at bounding box center [202, 192] width 32 height 36
copy p "Optional group for button actions such as export, print, save as, and/or hide/r…"
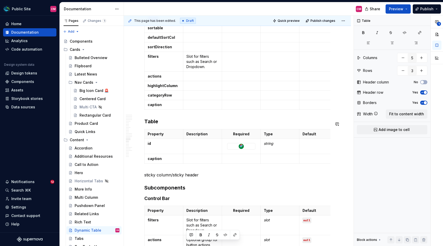
scroll to position [1905, 0]
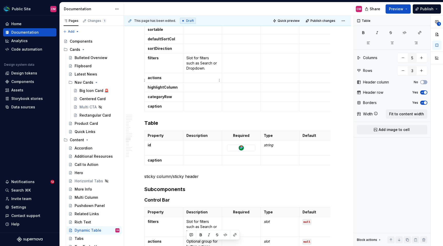
type input "6"
type input "11"
click at [197, 78] on p at bounding box center [202, 77] width 32 height 5
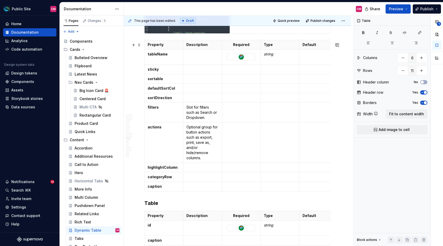
scroll to position [1856, 0]
click at [188, 169] on p at bounding box center [202, 166] width 32 height 5
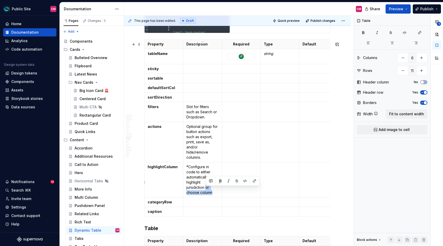
drag, startPoint x: 207, startPoint y: 189, endPoint x: 214, endPoint y: 196, distance: 10.2
click at [214, 195] on p "*Configure in code to either automatically highlight jurisdiction or choose col…" at bounding box center [202, 179] width 32 height 31
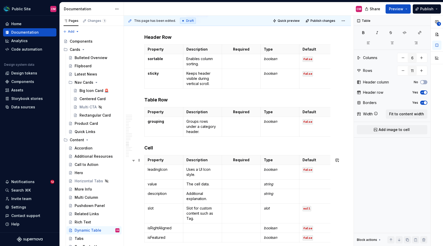
scroll to position [2215, 0]
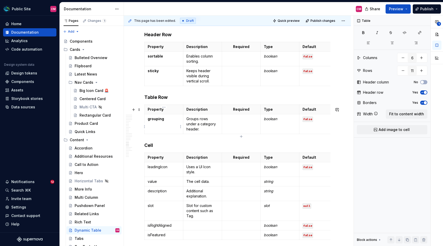
type input "5"
type input "2"
click at [150, 121] on strong "grouping" at bounding box center [156, 118] width 16 height 4
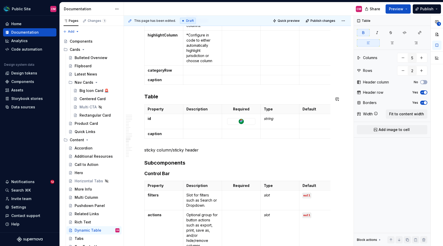
scroll to position [1987, 0]
click at [164, 73] on strong "categoryRow" at bounding box center [160, 71] width 24 height 4
type input "6"
type input "11"
click at [164, 73] on strong "categoryRow" at bounding box center [160, 71] width 24 height 4
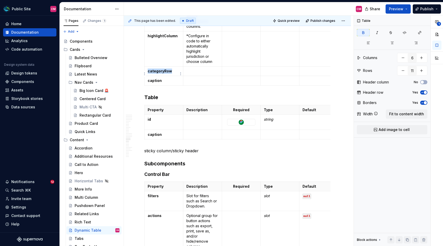
click at [164, 73] on strong "categoryRow" at bounding box center [160, 71] width 24 height 4
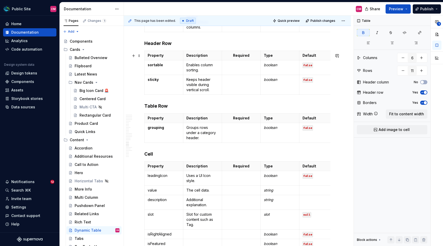
scroll to position [2210, 0]
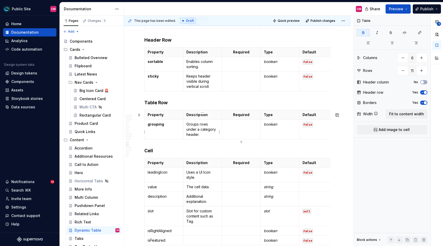
type input "5"
type input "2"
drag, startPoint x: 202, startPoint y: 136, endPoint x: 186, endPoint y: 127, distance: 17.8
click at [186, 127] on p "Groups rows under a category header." at bounding box center [202, 129] width 32 height 15
copy p "Groups rows under a category header."
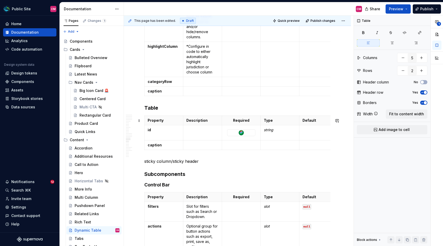
scroll to position [1976, 0]
type input "6"
type input "11"
click at [192, 85] on p at bounding box center [202, 82] width 32 height 5
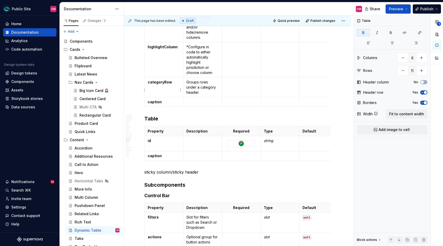
click at [158, 84] on strong "categoryRow" at bounding box center [160, 82] width 24 height 4
click at [169, 85] on p "categoryRow" at bounding box center [164, 82] width 32 height 5
drag, startPoint x: 171, startPoint y: 85, endPoint x: 149, endPoint y: 85, distance: 21.8
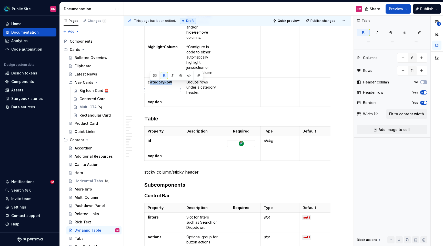
click at [149, 85] on p "categoryRow" at bounding box center [164, 82] width 32 height 5
click at [149, 84] on strong "categoryRow" at bounding box center [160, 82] width 24 height 4
click at [209, 90] on p "Groups rows under a category header." at bounding box center [202, 87] width 32 height 15
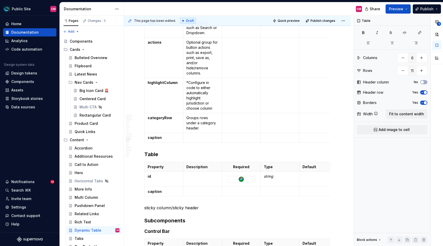
scroll to position [1941, 0]
click at [158, 139] on strong "caption" at bounding box center [155, 137] width 14 height 4
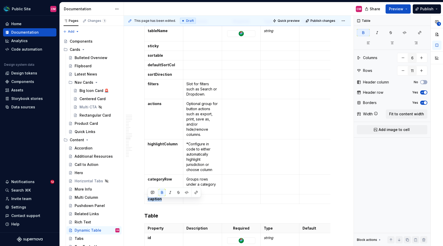
scroll to position [1876, 0]
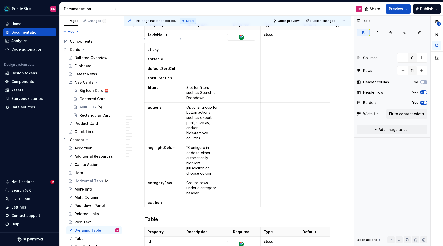
click at [158, 36] on strong "tableName" at bounding box center [158, 34] width 20 height 4
click at [150, 204] on strong "caption" at bounding box center [155, 202] width 14 height 4
click at [197, 207] on td at bounding box center [202, 202] width 39 height 9
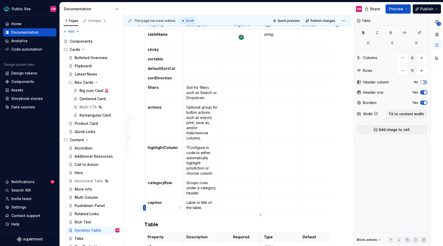
click at [144, 208] on html "Public Site CM Home Documentation Analytics Code automation Design system data …" at bounding box center [221, 123] width 443 height 246
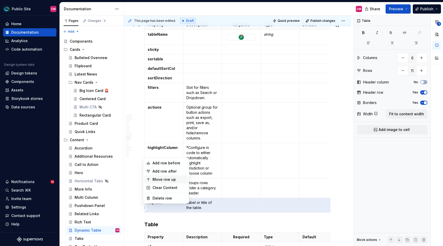
click at [161, 180] on div "Move row up" at bounding box center [169, 179] width 33 height 5
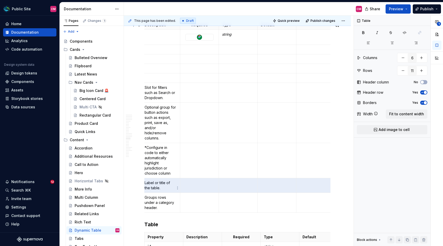
scroll to position [0, 0]
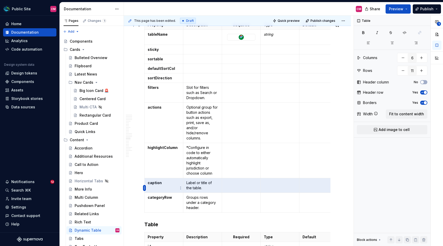
click at [144, 189] on html "Public Site CM Home Documentation Analytics Code automation Design system data …" at bounding box center [221, 123] width 443 height 246
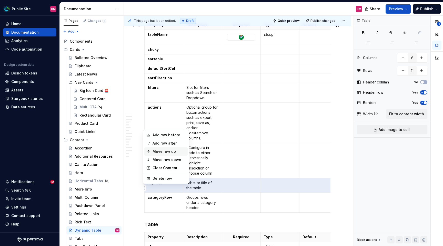
click at [164, 151] on div "Move row up" at bounding box center [169, 151] width 33 height 5
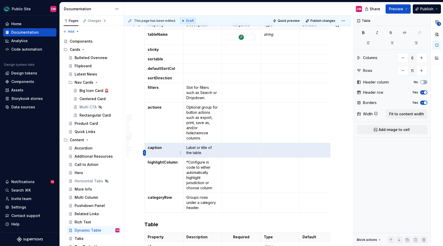
click at [143, 152] on html "Public Site CM Home Documentation Analytics Code automation Design system data …" at bounding box center [221, 123] width 443 height 246
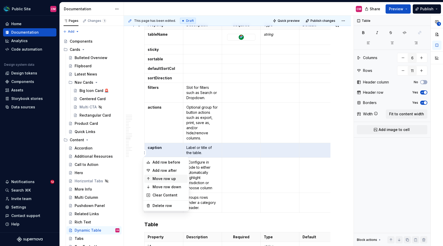
click at [160, 179] on div "Move row up" at bounding box center [169, 178] width 33 height 5
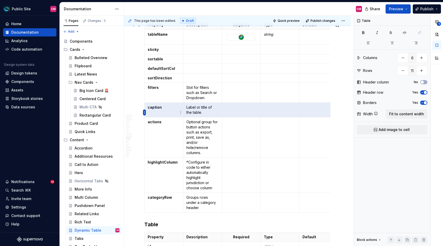
click at [143, 111] on html "Public Site CM Home Documentation Analytics Code automation Design system data …" at bounding box center [221, 123] width 443 height 246
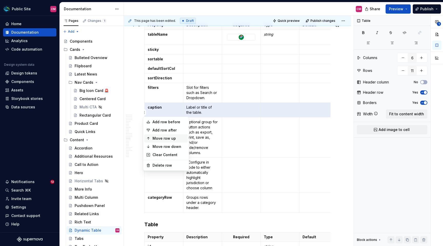
click at [154, 138] on div "Move row up" at bounding box center [169, 138] width 33 height 5
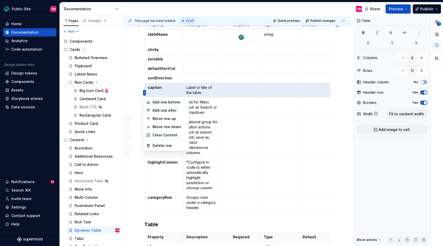
click at [143, 93] on html "Public Site CM Home Documentation Analytics Code automation Design system data …" at bounding box center [221, 123] width 443 height 246
click at [154, 116] on div "Move row up" at bounding box center [169, 118] width 33 height 5
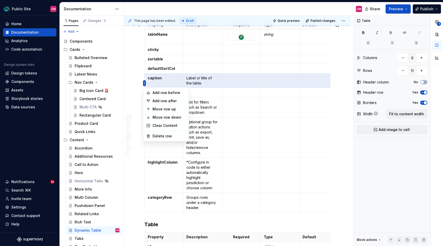
click at [144, 84] on html "Public Site CM Home Documentation Analytics Code automation Design system data …" at bounding box center [221, 123] width 443 height 246
click at [155, 107] on div "Move row up" at bounding box center [169, 108] width 33 height 5
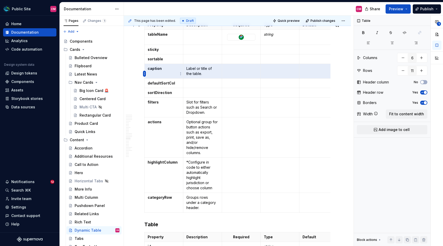
click at [144, 75] on html "Public Site CM Home Documentation Analytics Code automation Design system data …" at bounding box center [221, 123] width 443 height 246
click at [151, 73] on html "Public Site CM Home Documentation Analytics Code automation Design system data …" at bounding box center [221, 123] width 443 height 246
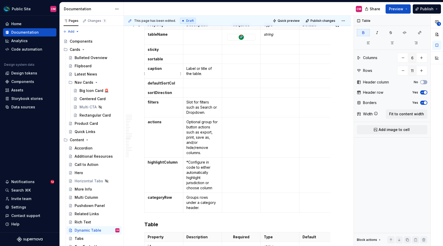
click at [151, 71] on p "caption" at bounding box center [164, 68] width 32 height 5
click at [205, 76] on p "Label or title of the table." at bounding box center [202, 71] width 32 height 10
drag, startPoint x: 204, startPoint y: 82, endPoint x: 207, endPoint y: 76, distance: 7.1
click at [207, 76] on p "Label or title of the table. is sr-only" at bounding box center [202, 71] width 32 height 10
click at [233, 68] on button "button" at bounding box center [232, 67] width 7 height 7
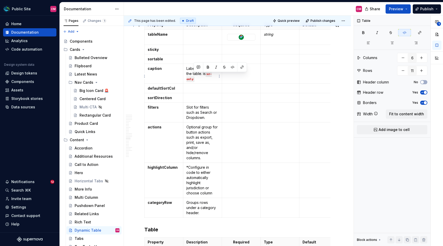
click at [207, 79] on code "sr-only" at bounding box center [198, 76] width 25 height 11
click at [146, 75] on html "Public Site CM Home Documentation Analytics Code automation Design system data …" at bounding box center [221, 123] width 443 height 246
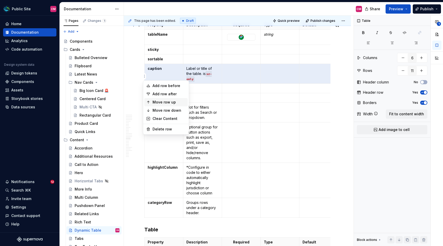
click at [159, 102] on div "Move row up" at bounding box center [169, 102] width 33 height 5
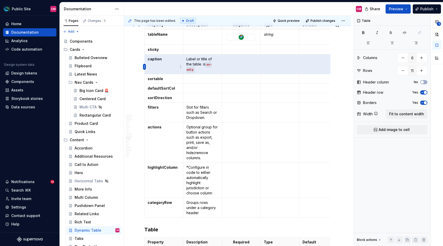
click at [145, 67] on html "Public Site CM Home Documentation Analytics Code automation Design system data …" at bounding box center [221, 123] width 443 height 246
click at [161, 95] on div "Move row up" at bounding box center [169, 92] width 33 height 5
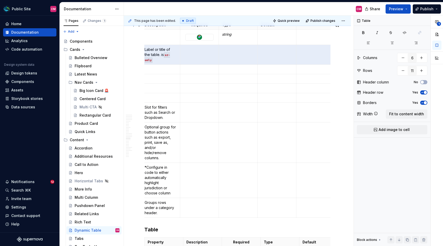
click at [179, 79] on td at bounding box center [161, 78] width 39 height 9
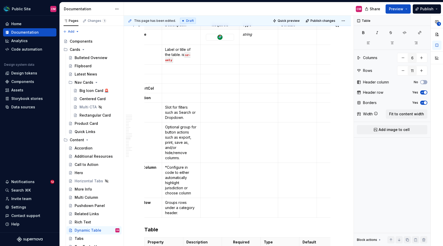
scroll to position [0, 0]
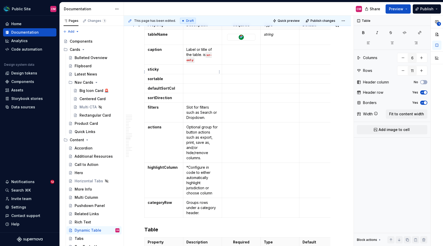
click at [199, 72] on p at bounding box center [202, 69] width 32 height 5
click at [195, 81] on p at bounding box center [202, 78] width 32 height 5
click at [204, 58] on p "Label or title of the table. is sr-only" at bounding box center [202, 54] width 32 height 15
click at [193, 80] on p at bounding box center [202, 78] width 32 height 5
click at [192, 81] on p at bounding box center [202, 78] width 32 height 5
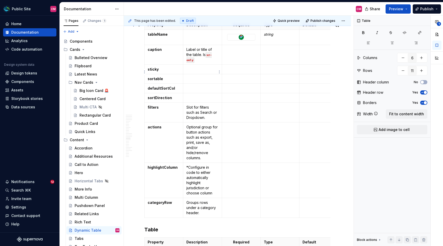
click at [194, 72] on p at bounding box center [202, 69] width 32 height 5
click at [190, 80] on p at bounding box center [202, 78] width 32 height 5
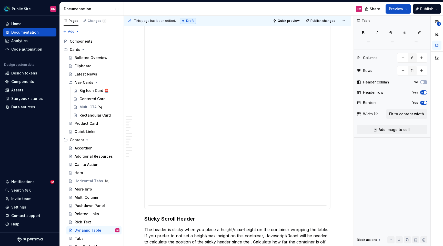
scroll to position [2529, 0]
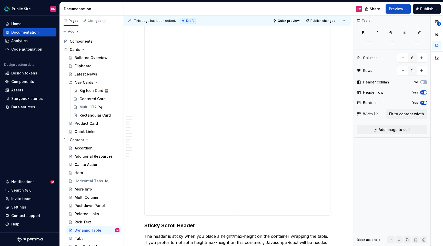
click at [267, 101] on div "**********" at bounding box center [237, 108] width 179 height 205
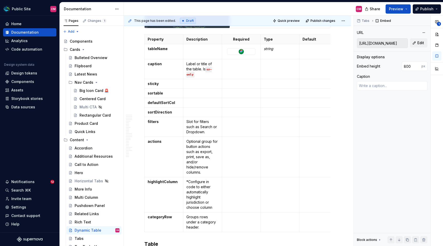
scroll to position [1867, 0]
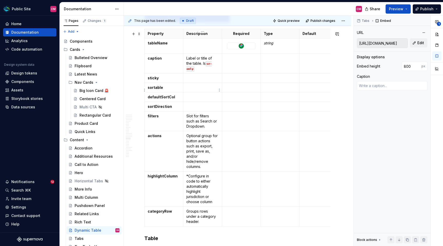
click at [191, 90] on p at bounding box center [202, 87] width 32 height 5
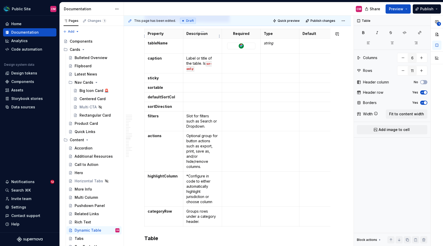
type textarea "*"
click at [280, 90] on p at bounding box center [280, 87] width 32 height 5
click at [270, 90] on p "boolean" at bounding box center [280, 87] width 32 height 5
click at [271, 95] on td at bounding box center [280, 96] width 39 height 9
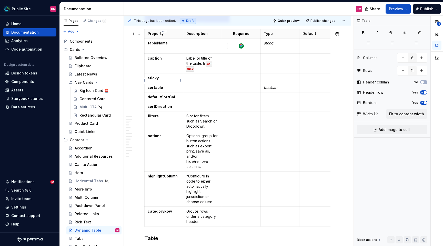
click at [162, 81] on p "sticky" at bounding box center [164, 77] width 32 height 5
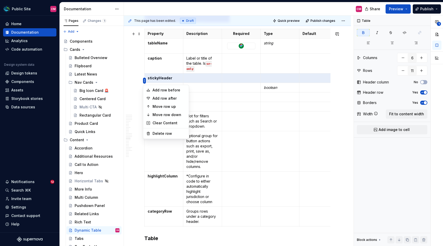
click at [144, 80] on html "Public Site CM Home Documentation Analytics Code automation Design system data …" at bounding box center [221, 123] width 443 height 246
click at [150, 95] on div "Add row after" at bounding box center [166, 98] width 44 height 8
type input "12"
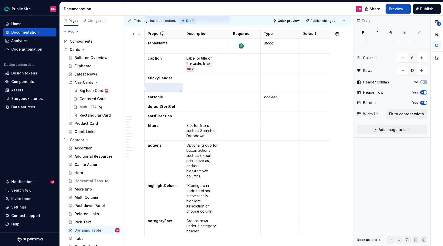
click at [154, 90] on p at bounding box center [164, 87] width 32 height 5
click at [162, 90] on p "stickyColumn" at bounding box center [164, 87] width 32 height 5
click at [267, 102] on td "boolean" at bounding box center [280, 96] width 39 height 9
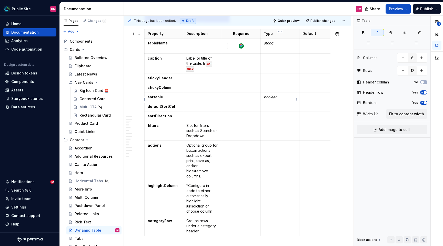
click at [269, 99] on em "boolean" at bounding box center [270, 97] width 13 height 4
copy em "boolean"
click at [270, 81] on p at bounding box center [280, 77] width 32 height 5
click at [269, 90] on p at bounding box center [280, 87] width 32 height 5
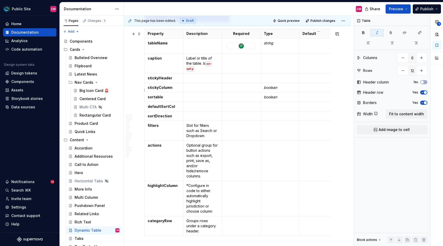
click at [313, 90] on p at bounding box center [319, 87] width 32 height 5
click at [306, 90] on p "false" at bounding box center [319, 87] width 32 height 5
click at [301, 79] on td at bounding box center [319, 77] width 39 height 9
click at [301, 79] on td "true" at bounding box center [319, 77] width 39 height 9
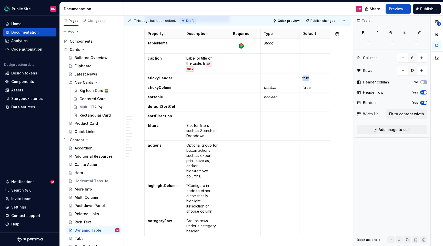
click at [301, 79] on td "true" at bounding box center [319, 77] width 39 height 9
click at [342, 71] on button "button" at bounding box center [341, 71] width 7 height 7
click at [308, 89] on p "false" at bounding box center [319, 87] width 32 height 5
click at [342, 80] on button "button" at bounding box center [341, 80] width 7 height 7
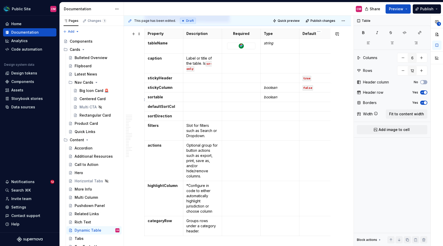
click at [318, 100] on p at bounding box center [319, 96] width 32 height 5
click at [306, 116] on p at bounding box center [319, 115] width 32 height 5
click at [304, 117] on p "asc" at bounding box center [319, 115] width 32 height 5
click at [342, 109] on button "button" at bounding box center [341, 109] width 7 height 7
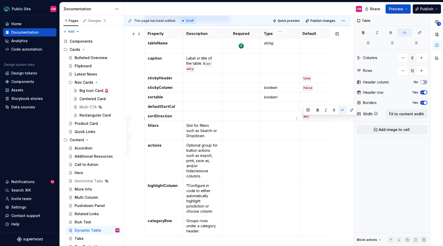
click at [281, 118] on p at bounding box center [280, 115] width 32 height 5
click at [268, 89] on em "boolean" at bounding box center [270, 87] width 13 height 4
copy em "boolean"
click at [269, 70] on td at bounding box center [280, 64] width 39 height 20
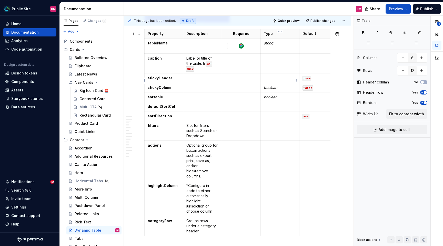
click at [268, 79] on p at bounding box center [280, 77] width 32 height 5
click at [274, 65] on td at bounding box center [280, 64] width 39 height 20
click at [274, 61] on p "string" at bounding box center [280, 58] width 32 height 5
click at [270, 61] on p "string" at bounding box center [280, 58] width 32 height 5
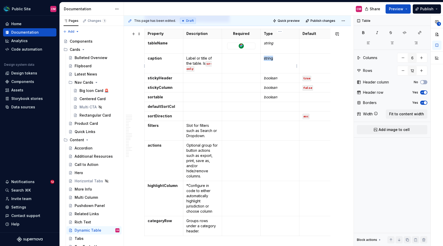
click at [270, 61] on p "string" at bounding box center [280, 58] width 32 height 5
click at [322, 66] on td at bounding box center [319, 64] width 39 height 20
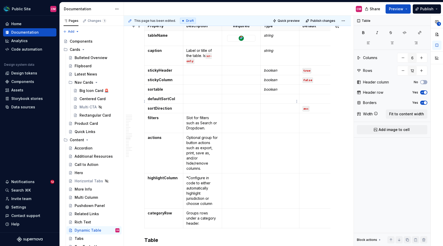
click at [269, 100] on p at bounding box center [280, 98] width 32 height 5
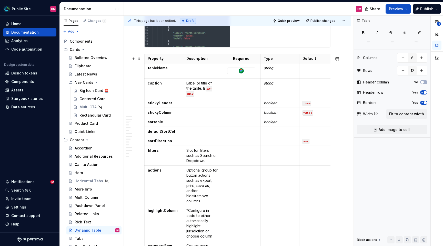
scroll to position [1843, 0]
click at [310, 133] on p at bounding box center [319, 130] width 32 height 5
click at [279, 132] on p at bounding box center [280, 130] width 32 height 5
click at [304, 131] on p at bounding box center [319, 130] width 32 height 5
click at [273, 130] on td at bounding box center [280, 130] width 39 height 9
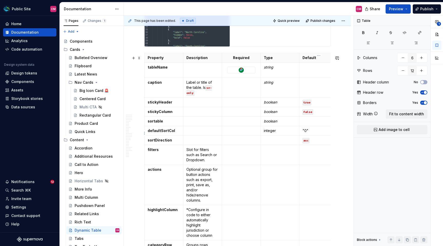
click at [310, 132] on p ""0"" at bounding box center [319, 130] width 32 height 5
click at [305, 133] on p ""0" at bounding box center [319, 130] width 32 height 5
click at [271, 133] on p "integer" at bounding box center [280, 130] width 32 height 5
click at [278, 133] on p "integer" at bounding box center [280, 130] width 32 height 5
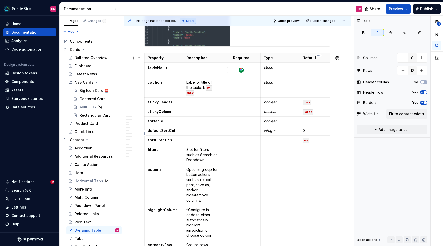
click at [307, 133] on p "0" at bounding box center [319, 130] width 32 height 5
click at [342, 124] on button "button" at bounding box center [341, 124] width 7 height 7
click at [304, 143] on code "asc" at bounding box center [306, 140] width 7 height 5
click at [277, 141] on p at bounding box center [280, 139] width 32 height 5
click at [304, 143] on code "asc" at bounding box center [306, 140] width 7 height 5
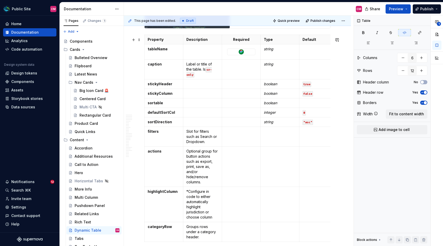
scroll to position [1863, 0]
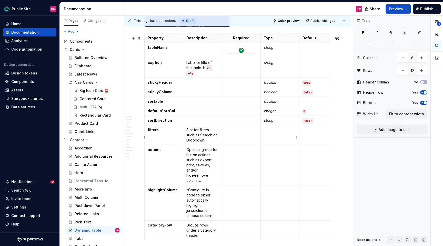
click at [277, 141] on td at bounding box center [280, 135] width 39 height 20
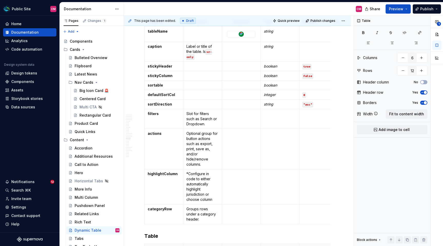
scroll to position [1882, 0]
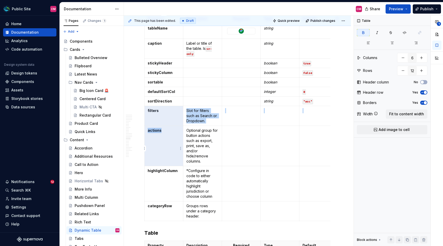
drag, startPoint x: 161, startPoint y: 114, endPoint x: 160, endPoint y: 143, distance: 29.2
click at [160, 143] on tbody "Property Description Required Type Default tableName string caption Label or ti…" at bounding box center [261, 117] width 232 height 207
click at [160, 143] on td "actions" at bounding box center [164, 146] width 39 height 40
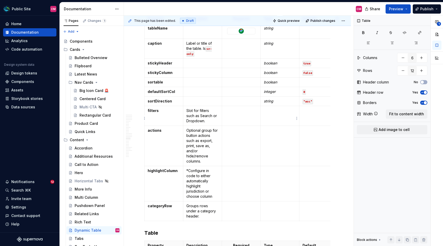
click at [279, 118] on td at bounding box center [280, 116] width 39 height 20
click at [263, 114] on td "slot" at bounding box center [280, 116] width 39 height 20
click at [271, 141] on td at bounding box center [280, 146] width 39 height 40
click at [266, 133] on p "slot" at bounding box center [280, 130] width 32 height 5
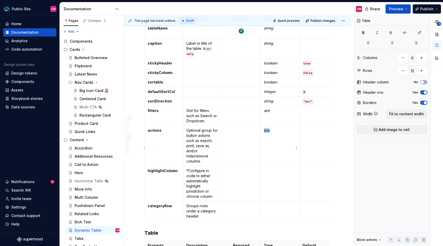
click at [266, 133] on p "slot" at bounding box center [280, 130] width 32 height 5
click at [272, 137] on td "slot" at bounding box center [280, 146] width 39 height 40
click at [318, 116] on td at bounding box center [319, 116] width 39 height 20
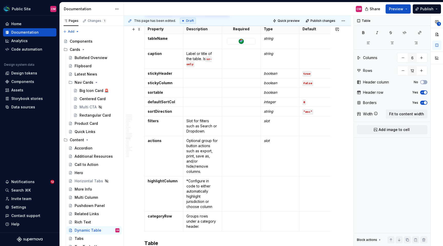
scroll to position [1888, 0]
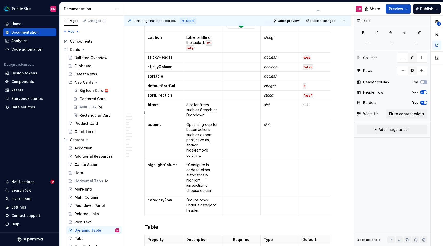
click at [305, 107] on p "null" at bounding box center [319, 104] width 32 height 5
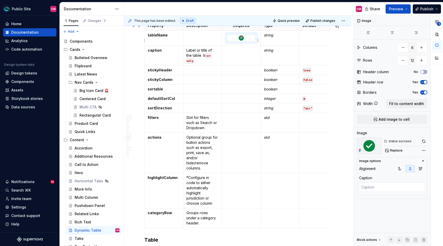
click at [249, 41] on div at bounding box center [242, 38] width 28 height 6
click at [240, 73] on p at bounding box center [241, 69] width 32 height 5
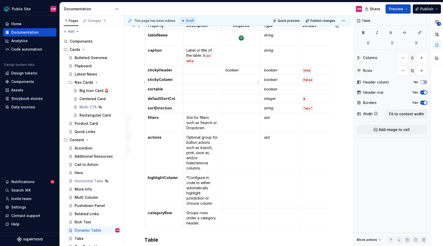
click at [239, 82] on p at bounding box center [241, 79] width 32 height 5
click at [252, 41] on div at bounding box center [242, 38] width 28 height 6
click at [243, 73] on p at bounding box center [241, 69] width 32 height 5
click at [230, 38] on div at bounding box center [242, 38] width 28 height 6
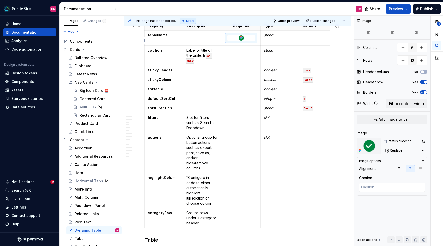
click at [230, 38] on div at bounding box center [242, 38] width 28 height 6
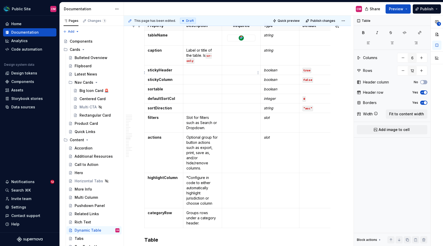
click at [229, 72] on p at bounding box center [241, 69] width 32 height 5
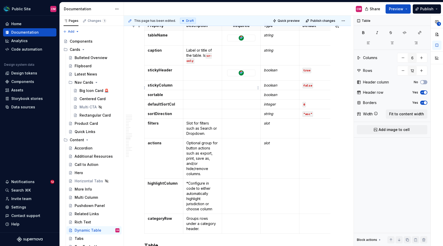
click at [231, 84] on td at bounding box center [241, 85] width 39 height 9
click at [231, 88] on p at bounding box center [241, 85] width 32 height 5
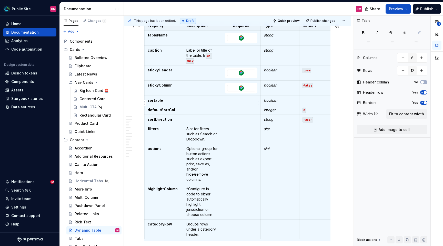
click at [231, 103] on p at bounding box center [241, 100] width 32 height 5
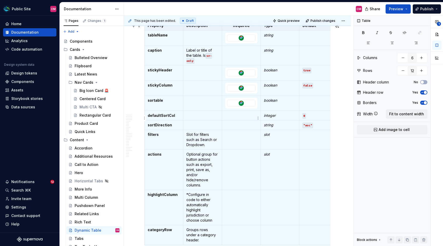
click at [233, 116] on p at bounding box center [241, 115] width 32 height 5
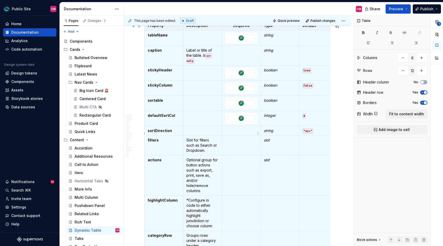
click at [231, 133] on p at bounding box center [241, 130] width 32 height 5
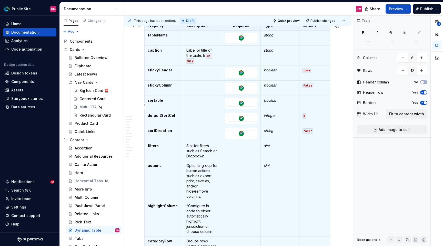
click at [251, 106] on div at bounding box center [242, 103] width 28 height 6
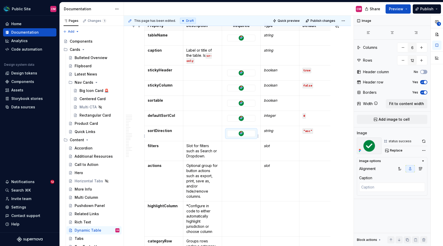
click at [247, 136] on div at bounding box center [242, 133] width 28 height 6
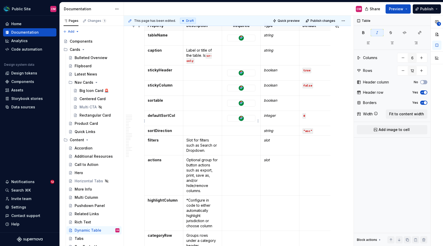
click at [251, 121] on div at bounding box center [242, 118] width 28 height 6
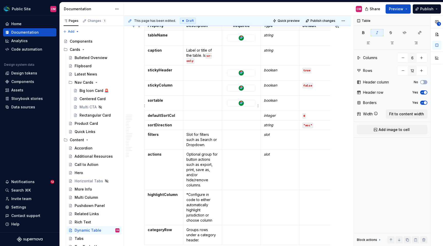
click at [248, 103] on div at bounding box center [242, 103] width 28 height 6
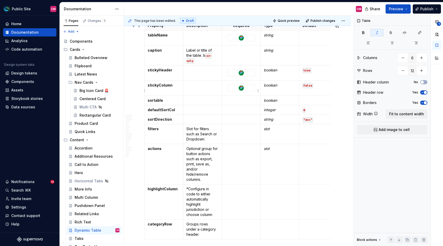
click at [250, 89] on div at bounding box center [242, 88] width 28 height 6
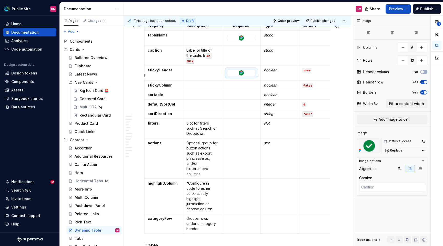
click at [252, 76] on div at bounding box center [241, 73] width 28 height 7
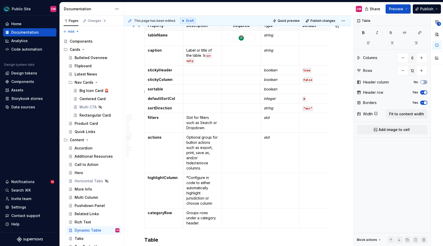
click at [314, 92] on p at bounding box center [319, 88] width 32 height 5
click at [307, 91] on p "false" at bounding box center [319, 88] width 32 height 5
click at [342, 82] on button "button" at bounding box center [341, 82] width 7 height 7
click at [317, 101] on p "0" at bounding box center [319, 98] width 32 height 5
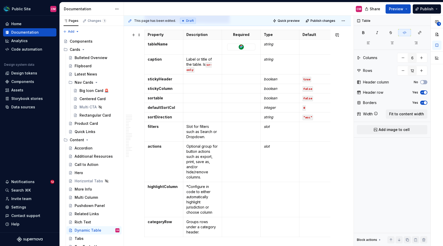
scroll to position [1865, 0]
click at [249, 66] on td at bounding box center [241, 65] width 39 height 20
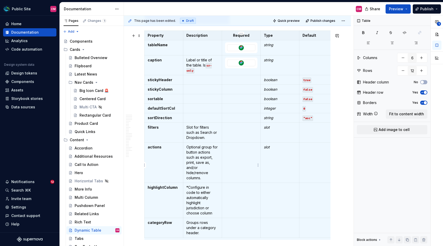
scroll to position [2, 0]
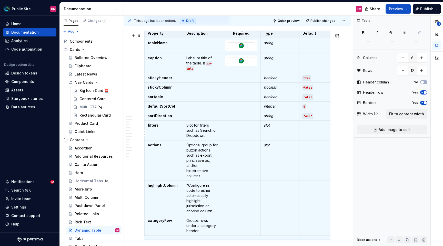
click at [236, 127] on p at bounding box center [241, 125] width 32 height 5
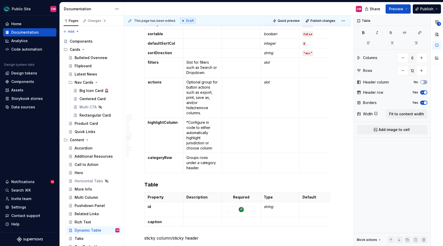
scroll to position [1931, 0]
click at [235, 130] on td at bounding box center [241, 134] width 39 height 35
click at [274, 129] on td at bounding box center [280, 134] width 39 height 35
click at [275, 123] on em "boolean" at bounding box center [270, 121] width 13 height 4
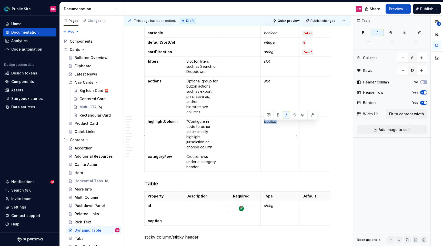
click at [275, 123] on em "boolean" at bounding box center [270, 121] width 13 height 4
click at [268, 123] on em "string" at bounding box center [268, 121] width 9 height 4
click at [319, 129] on td at bounding box center [319, 134] width 39 height 35
click at [309, 124] on p "false" at bounding box center [319, 121] width 32 height 5
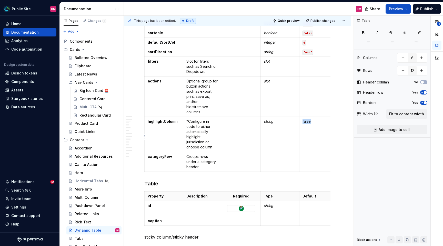
click at [309, 124] on p "false" at bounding box center [319, 121] width 32 height 5
click at [344, 117] on button "button" at bounding box center [341, 114] width 7 height 7
click at [268, 123] on em "string" at bounding box center [268, 121] width 9 height 4
click at [268, 124] on p at bounding box center [280, 121] width 32 height 5
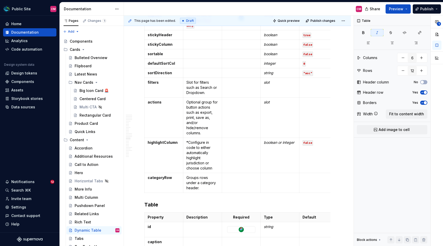
scroll to position [1943, 0]
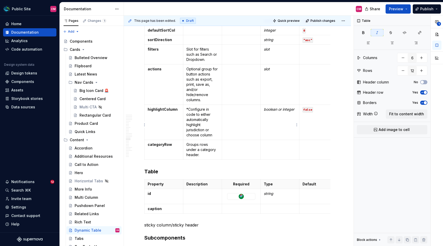
click at [283, 111] on em "boolean or integer" at bounding box center [279, 109] width 31 height 4
click at [278, 125] on td "boolean or integer" at bounding box center [280, 122] width 39 height 35
click at [325, 124] on td "false" at bounding box center [319, 122] width 39 height 35
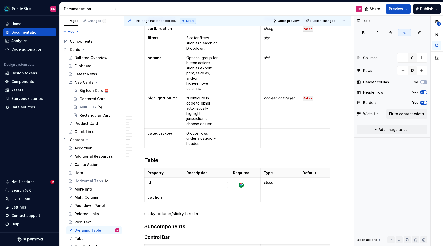
scroll to position [1955, 0]
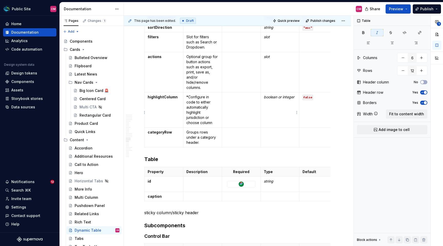
click at [280, 99] on em "boolean or integer" at bounding box center [279, 97] width 31 height 4
click at [282, 103] on td "boolean or integer" at bounding box center [280, 109] width 39 height 35
click at [281, 99] on em "boolean or integer" at bounding box center [279, 97] width 31 height 4
drag, startPoint x: 297, startPoint y: 99, endPoint x: 265, endPoint y: 99, distance: 32.1
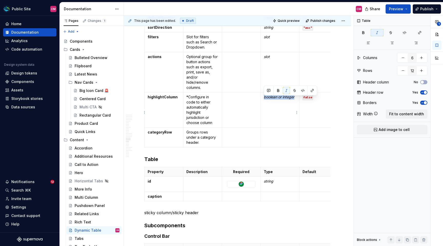
click at [265, 99] on td "boolean or integer" at bounding box center [280, 109] width 39 height 35
click at [281, 108] on td "boolean or integer" at bounding box center [280, 109] width 39 height 35
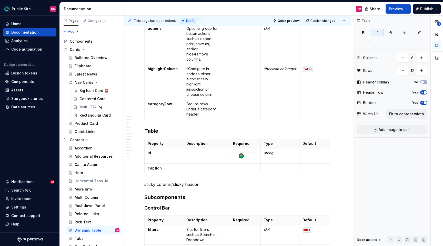
scroll to position [1982, 0]
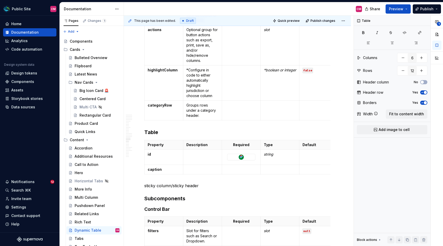
click at [265, 106] on p at bounding box center [280, 105] width 32 height 5
click at [308, 104] on td at bounding box center [319, 111] width 39 height 20
click at [308, 104] on td "false" at bounding box center [319, 111] width 39 height 20
click at [343, 97] on button "button" at bounding box center [341, 98] width 7 height 7
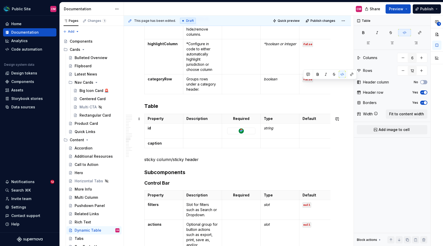
scroll to position [2007, 0]
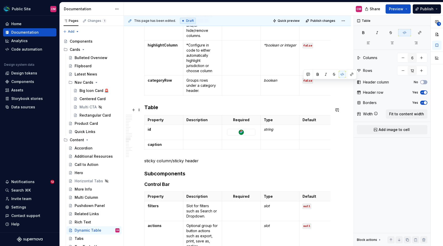
click at [190, 107] on h3 "Table" at bounding box center [237, 107] width 186 height 7
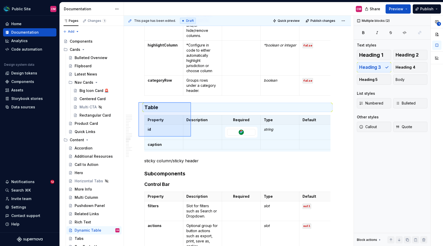
drag, startPoint x: 139, startPoint y: 102, endPoint x: 191, endPoint y: 136, distance: 62.2
click at [191, 136] on div "**********" at bounding box center [239, 131] width 230 height 230
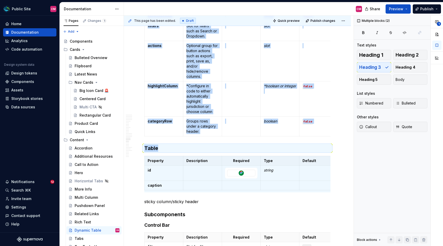
scroll to position [1978, 0]
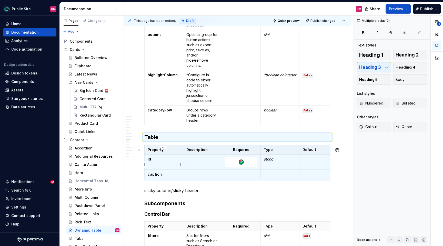
click at [164, 172] on td "caption" at bounding box center [164, 174] width 39 height 9
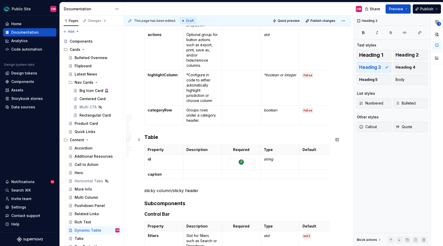
click at [151, 140] on h3 "Table" at bounding box center [237, 136] width 186 height 7
click at [138, 140] on span at bounding box center [139, 139] width 4 height 7
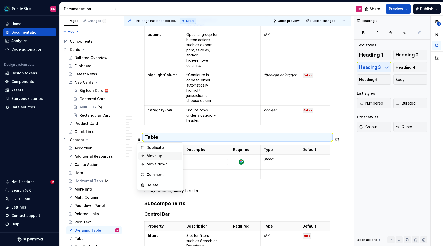
click at [157, 156] on div "Move up" at bounding box center [163, 155] width 33 height 5
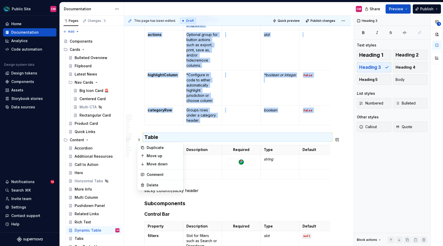
scroll to position [1762, 0]
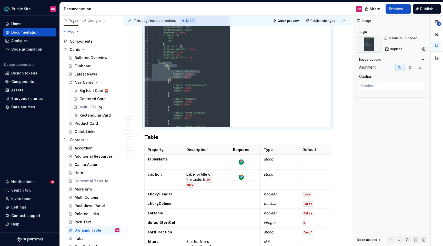
click at [173, 105] on img at bounding box center [187, 70] width 85 height 114
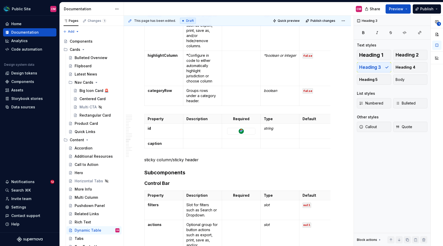
scroll to position [1896, 0]
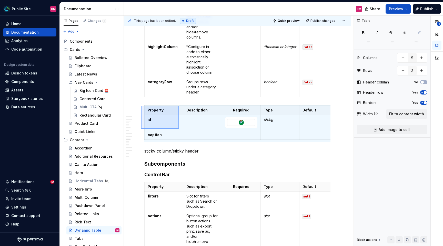
drag, startPoint x: 141, startPoint y: 106, endPoint x: 179, endPoint y: 129, distance: 44.3
click at [179, 129] on div "**********" at bounding box center [239, 131] width 230 height 230
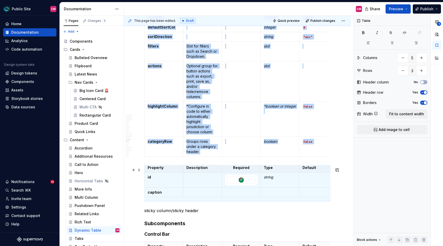
scroll to position [2, 0]
type textarea "*"
click at [140, 170] on span at bounding box center [139, 169] width 4 height 7
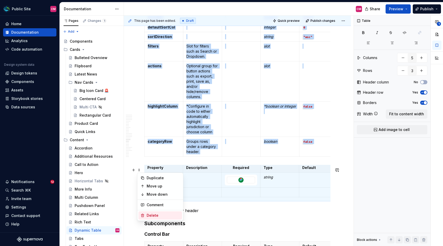
click at [149, 216] on div "Delete" at bounding box center [163, 215] width 33 height 5
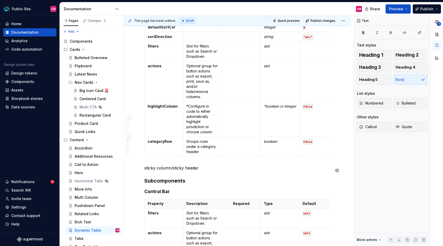
click at [176, 167] on p "sticky column/sticky header" at bounding box center [237, 168] width 186 height 6
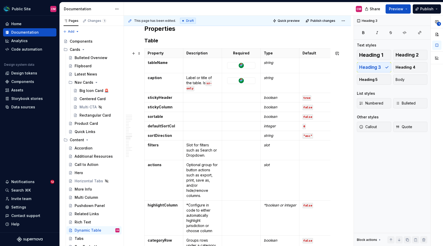
scroll to position [1730, 0]
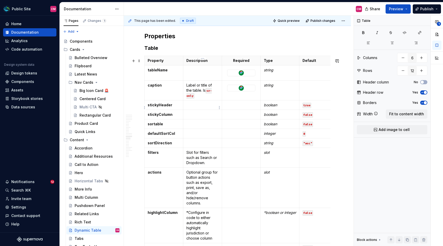
click at [196, 107] on p at bounding box center [202, 104] width 32 height 5
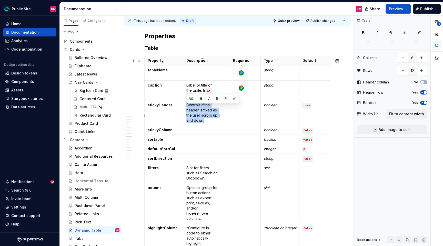
drag, startPoint x: 207, startPoint y: 122, endPoint x: 186, endPoint y: 107, distance: 25.8
click at [186, 107] on td "Controls if the header is fixed as the user scrolls up and down." at bounding box center [202, 112] width 39 height 25
copy p "Controls if the header is fixed as the user scrolls up and down."
click at [190, 131] on p at bounding box center [202, 129] width 32 height 5
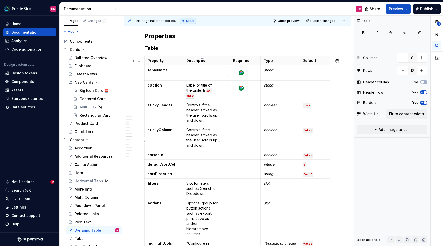
click at [193, 137] on p "Controls if the header is fixed as the user scrolls up and down." at bounding box center [202, 137] width 32 height 21
drag, startPoint x: 199, startPoint y: 148, endPoint x: 206, endPoint y: 155, distance: 10.0
click at [206, 148] on p "Controls if the first column is fixed as the user scrolls up and down." at bounding box center [202, 137] width 32 height 21
click at [202, 157] on p at bounding box center [202, 154] width 32 height 5
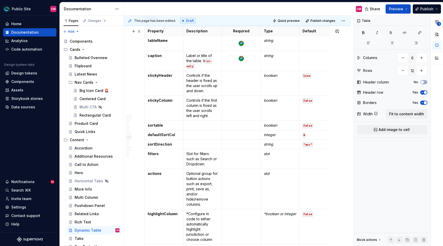
scroll to position [1760, 0]
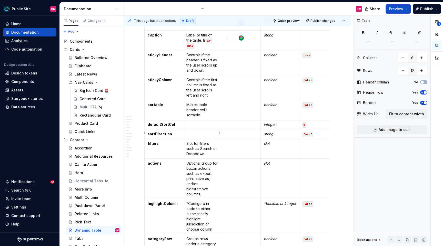
click at [201, 127] on p at bounding box center [202, 124] width 32 height 5
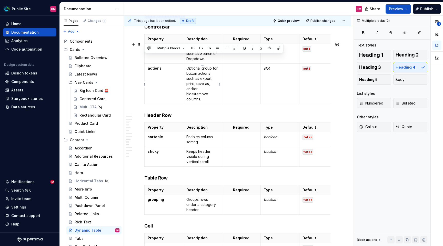
scroll to position [2007, 0]
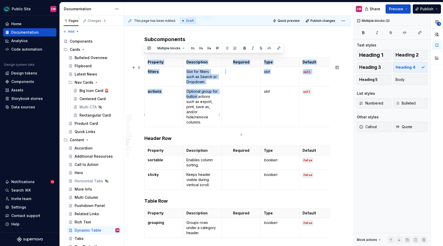
drag, startPoint x: 144, startPoint y: 29, endPoint x: 197, endPoint y: 101, distance: 89.0
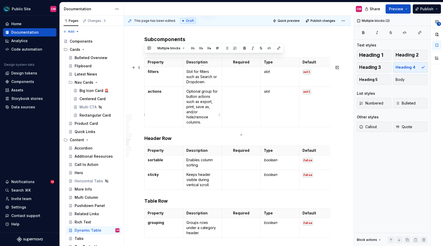
click at [197, 102] on p "Optional group for button actions such as export, print, save as, and/or hide/r…" at bounding box center [202, 107] width 32 height 36
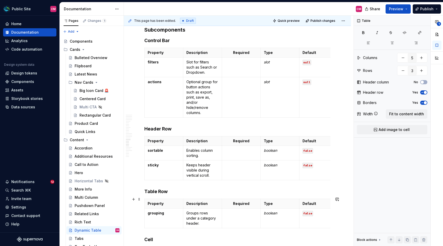
scroll to position [2013, 0]
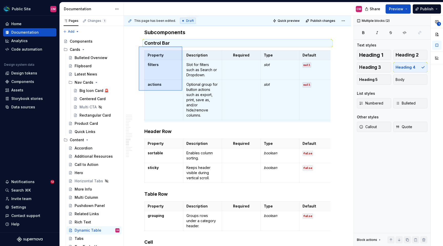
drag, startPoint x: 139, startPoint y: 46, endPoint x: 182, endPoint y: 91, distance: 62.0
click at [182, 91] on div "**********" at bounding box center [239, 131] width 230 height 230
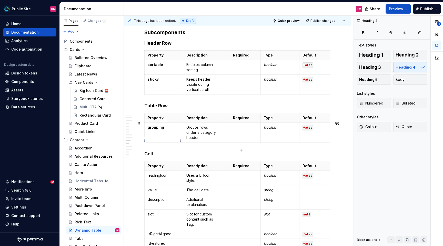
click at [159, 129] on strong "grouping" at bounding box center [156, 127] width 16 height 4
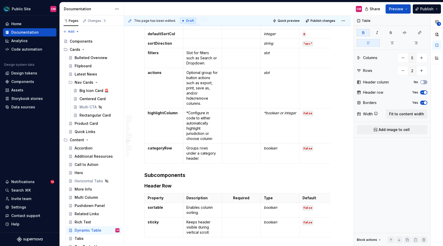
scroll to position [1865, 0]
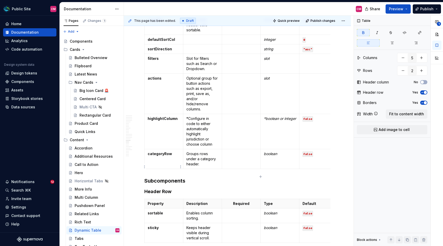
type input "6"
type input "12"
click at [158, 156] on strong "categoryRow" at bounding box center [160, 153] width 24 height 4
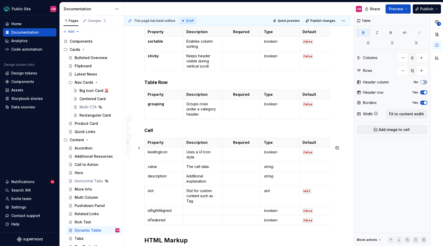
scroll to position [2040, 0]
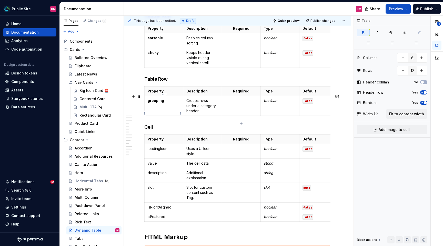
type input "5"
type input "2"
click at [159, 103] on strong "grouping" at bounding box center [156, 100] width 16 height 4
click at [159, 112] on td "grouping" at bounding box center [164, 106] width 39 height 20
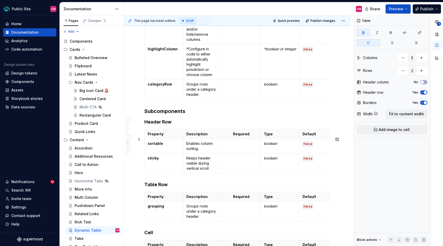
scroll to position [1929, 0]
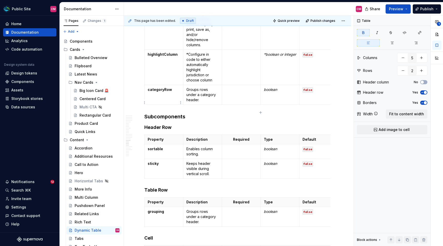
type input "6"
type input "12"
click at [163, 92] on strong "categoryRow" at bounding box center [160, 89] width 24 height 4
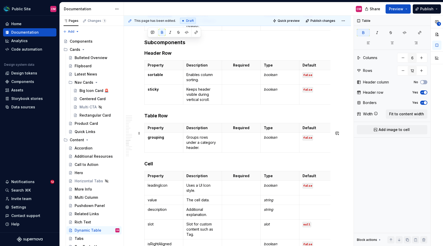
scroll to position [2003, 0]
type input "5"
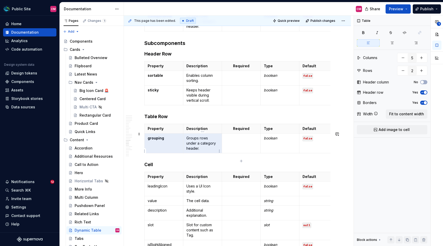
drag, startPoint x: 148, startPoint y: 146, endPoint x: 189, endPoint y: 154, distance: 41.8
click at [189, 153] on tr "grouping Groups rows under a category header. boolean false" at bounding box center [242, 143] width 194 height 20
click at [189, 151] on p "Groups rows under a category header." at bounding box center [202, 142] width 32 height 15
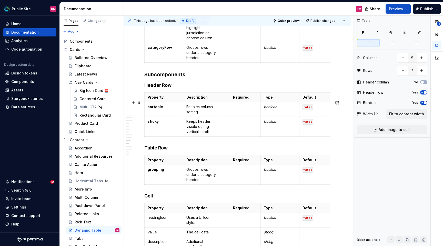
scroll to position [1971, 0]
type input "3"
click at [165, 137] on td "sticky" at bounding box center [164, 127] width 39 height 20
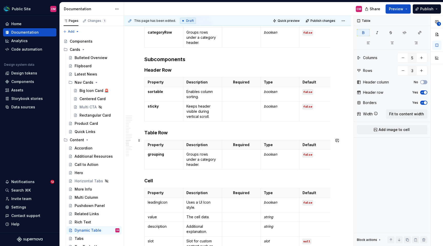
scroll to position [1985, 0]
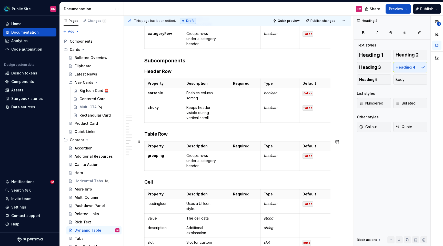
click at [252, 137] on h4 "Table Row" at bounding box center [237, 134] width 186 height 6
click at [341, 141] on button "button" at bounding box center [337, 141] width 7 height 7
click at [297, 137] on h4 "Table Row" at bounding box center [237, 134] width 186 height 6
click at [280, 137] on h4 "Table Row" at bounding box center [237, 134] width 186 height 6
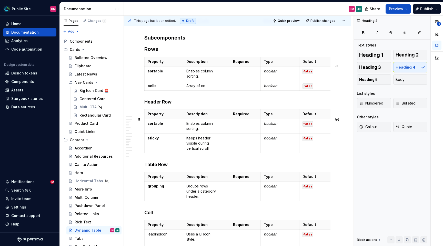
scroll to position [2015, 0]
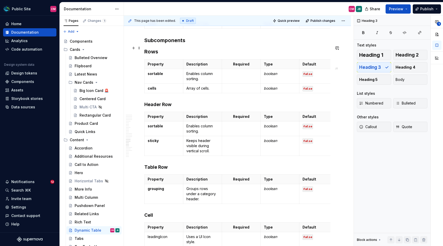
click at [163, 44] on h3 "Subcomponents" at bounding box center [237, 40] width 186 height 7
click at [153, 55] on h3 "Rows" at bounding box center [237, 51] width 186 height 7
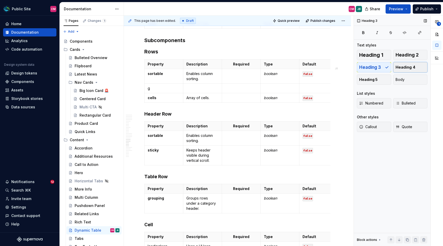
click at [408, 66] on span "Heading 4" at bounding box center [406, 67] width 20 height 5
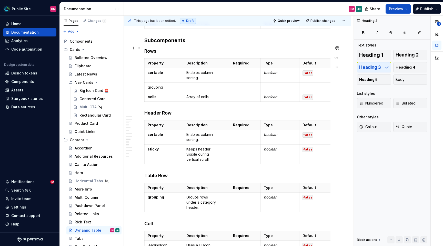
click at [180, 44] on h3 "Subcomponents" at bounding box center [237, 40] width 186 height 7
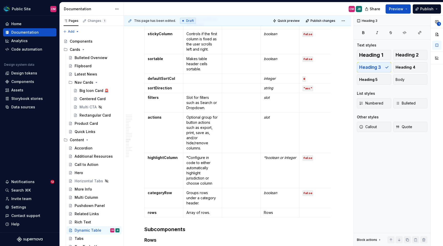
scroll to position [1825, 0]
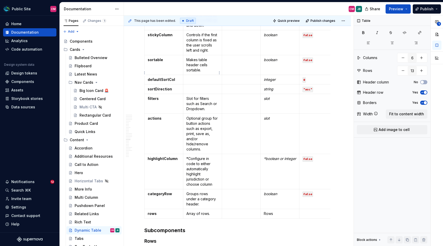
click at [208, 73] on p "Makes table header cells sortable." at bounding box center [202, 64] width 32 height 15
type textarea "*"
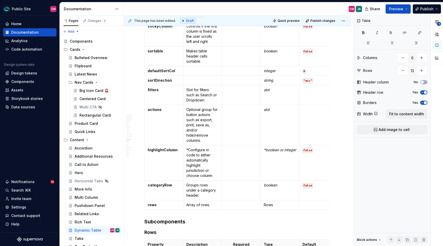
scroll to position [1832, 0]
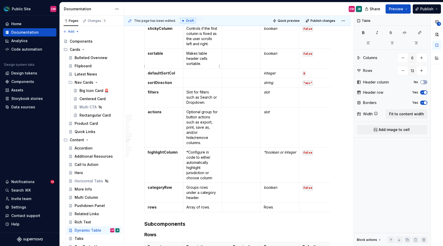
click at [203, 66] on p "Makes table header cells sortable." at bounding box center [202, 58] width 32 height 15
drag, startPoint x: 187, startPoint y: 62, endPoint x: 202, endPoint y: 73, distance: 18.2
click at [202, 66] on p "Makes table header cells sortable." at bounding box center [202, 58] width 32 height 15
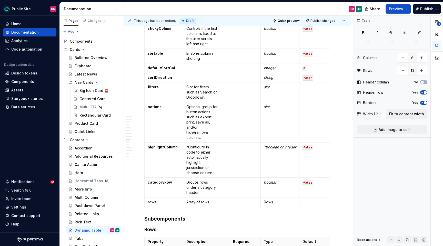
click at [202, 72] on td at bounding box center [202, 67] width 39 height 9
click at [204, 61] on p "Enables column shorting" at bounding box center [202, 56] width 32 height 10
click at [199, 71] on p at bounding box center [202, 67] width 32 height 5
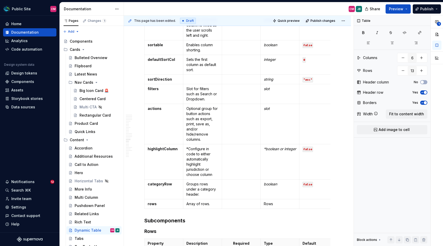
scroll to position [1841, 0]
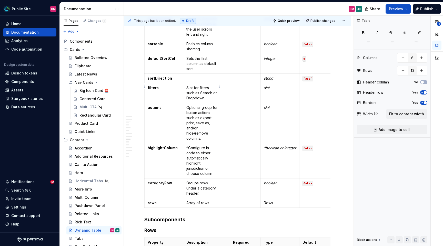
click at [197, 81] on p at bounding box center [202, 78] width 32 height 5
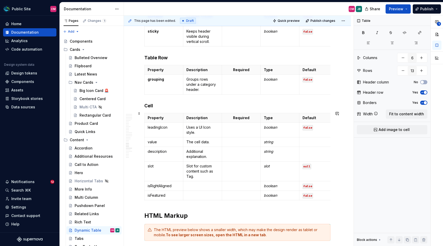
scroll to position [2227, 0]
click at [139, 124] on span at bounding box center [139, 122] width 4 height 7
type input "5"
type input "7"
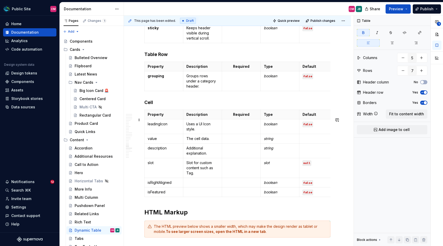
scroll to position [2231, 0]
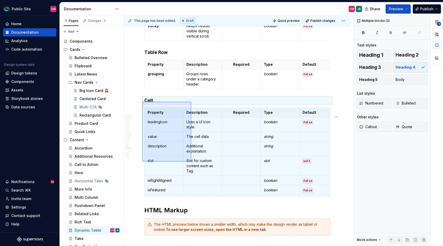
drag, startPoint x: 142, startPoint y: 102, endPoint x: 191, endPoint y: 161, distance: 77.3
click at [191, 161] on div "**********" at bounding box center [239, 131] width 230 height 230
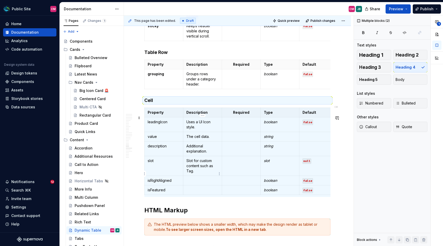
click at [200, 173] on p "Slot for custom content such as Tag." at bounding box center [202, 165] width 32 height 15
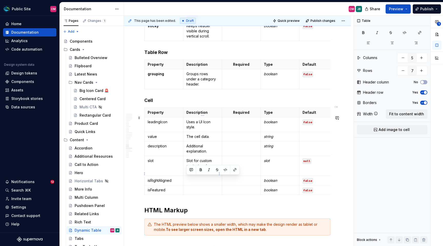
drag, startPoint x: 195, startPoint y: 179, endPoint x: 186, endPoint y: 178, distance: 9.8
click at [186, 176] on td "Slot for custom content such as Tag." at bounding box center [202, 166] width 39 height 20
click at [171, 175] on td "slot" at bounding box center [164, 166] width 39 height 20
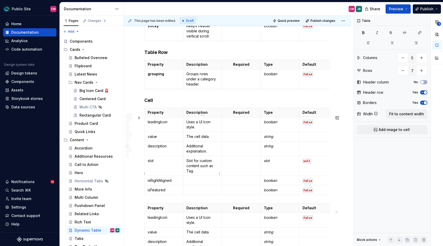
click at [195, 173] on p "Slot for custom content such as Tag." at bounding box center [202, 165] width 32 height 15
click at [192, 173] on p "Slot for custom content such as Tag." at bounding box center [202, 165] width 32 height 15
click at [203, 173] on p "Slot for custom content such as Tag." at bounding box center [202, 165] width 32 height 15
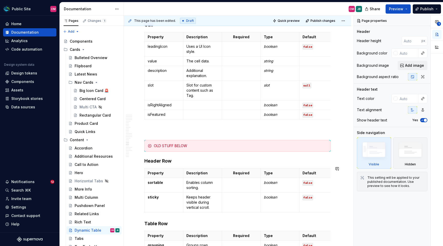
scroll to position [2098, 0]
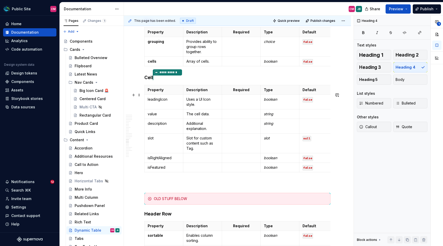
scroll to position [2040, 0]
click at [186, 23] on h4 "Row" at bounding box center [237, 20] width 186 height 6
click at [155, 80] on h4 "Cell" at bounding box center [237, 77] width 186 height 6
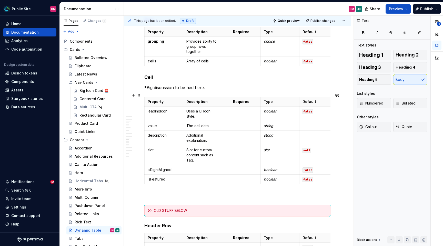
click at [155, 91] on p "*Big discussion to be had here." at bounding box center [237, 87] width 186 height 6
click at [224, 91] on p "*Big technical discussion to be had here." at bounding box center [237, 87] width 186 height 6
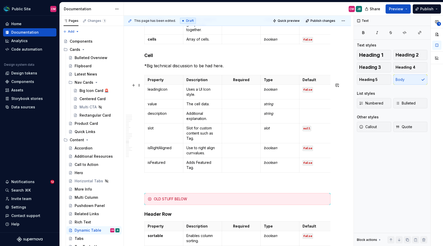
scroll to position [2049, 0]
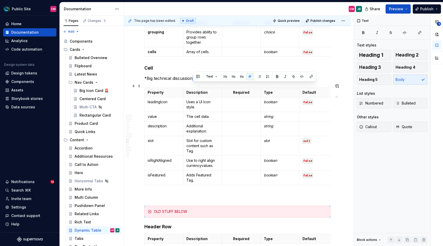
drag, startPoint x: 229, startPoint y: 86, endPoint x: 193, endPoint y: 85, distance: 35.4
click at [193, 81] on p "*Big technical discussion to be had here." at bounding box center [237, 78] width 186 height 6
click at [147, 81] on p "*Big technical discussion to be had here." at bounding box center [237, 78] width 186 height 6
drag, startPoint x: 155, startPoint y: 84, endPoint x: 147, endPoint y: 85, distance: 7.5
click at [147, 81] on p "*Big technical discussion to be had here." at bounding box center [237, 78] width 186 height 6
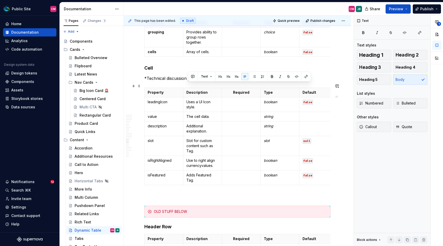
drag, startPoint x: 218, startPoint y: 86, endPoint x: 188, endPoint y: 87, distance: 30.0
click at [188, 81] on p "*Technical discussion to be had here." at bounding box center [237, 78] width 186 height 6
click at [245, 81] on p "*Technical discussion for implementing in the JSON/Sharepoint." at bounding box center [237, 78] width 186 height 6
click at [149, 81] on p "*Technical discussion for implementing in the JSON file/Sharepoint." at bounding box center [237, 78] width 186 height 6
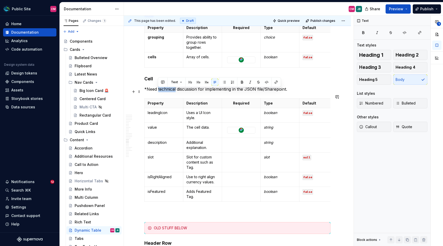
scroll to position [2060, 0]
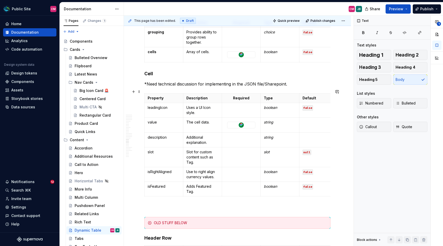
click at [212, 87] on p "*Need technical discussion for implementing in the JSON file/Sharepoint." at bounding box center [237, 84] width 186 height 6
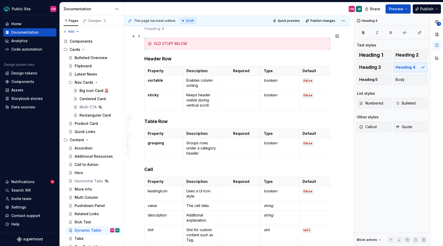
scroll to position [2237, 0]
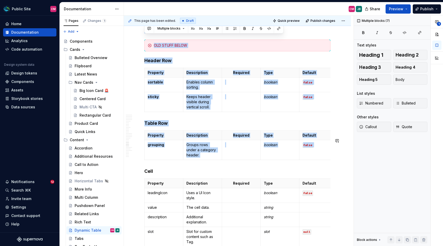
drag, startPoint x: 148, startPoint y: 36, endPoint x: 223, endPoint y: 172, distance: 155.7
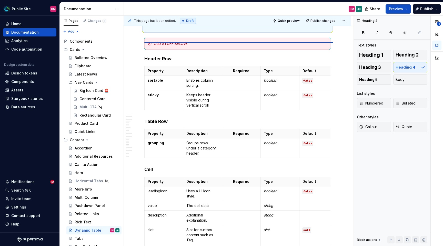
scroll to position [2238, 0]
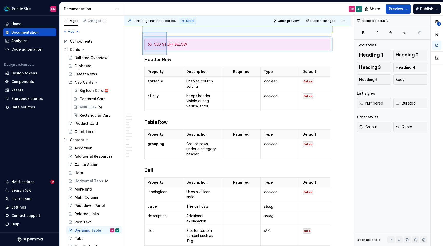
scroll to position [2237, 0]
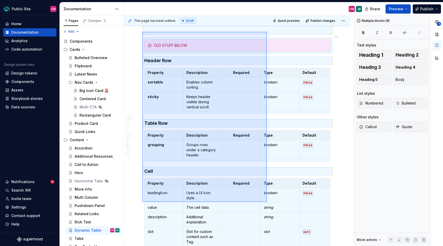
drag, startPoint x: 142, startPoint y: 31, endPoint x: 267, endPoint y: 202, distance: 211.5
click at [267, 202] on div "**********" at bounding box center [239, 131] width 230 height 230
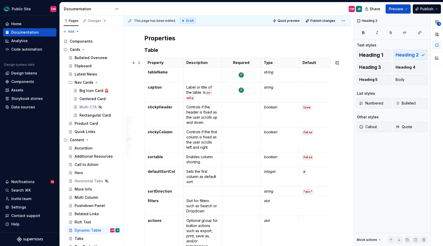
scroll to position [1720, 0]
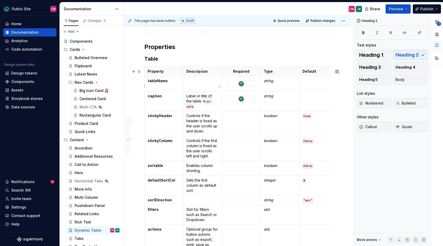
click at [201, 83] on p at bounding box center [202, 80] width 32 height 5
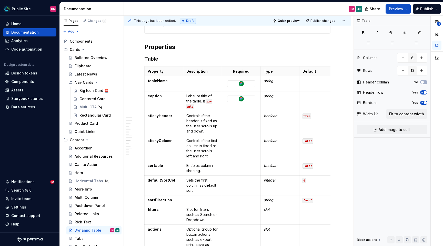
type textarea "*"
